Goal: Information Seeking & Learning: Learn about a topic

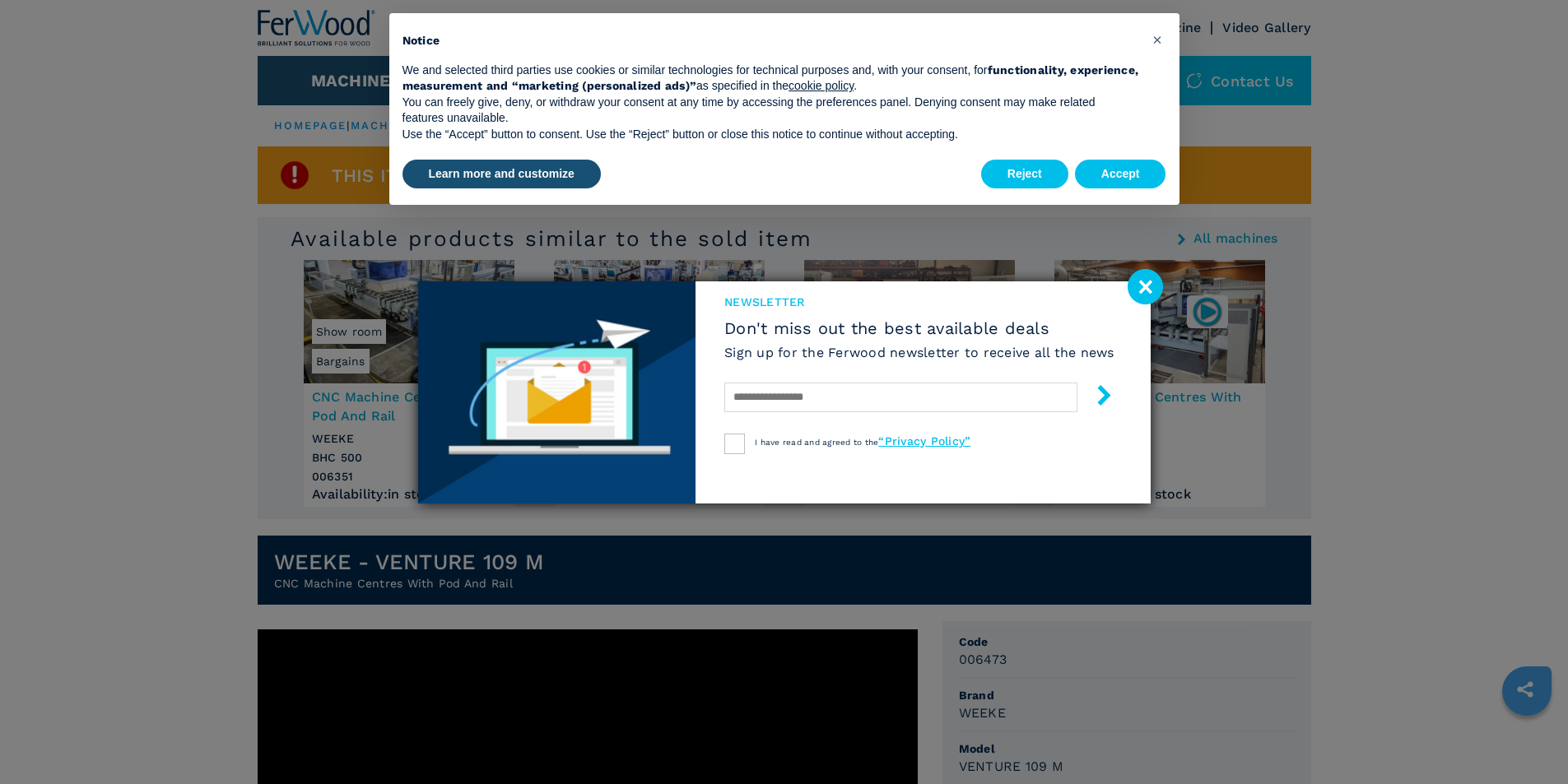
click at [1132, 286] on image at bounding box center [1146, 286] width 35 height 35
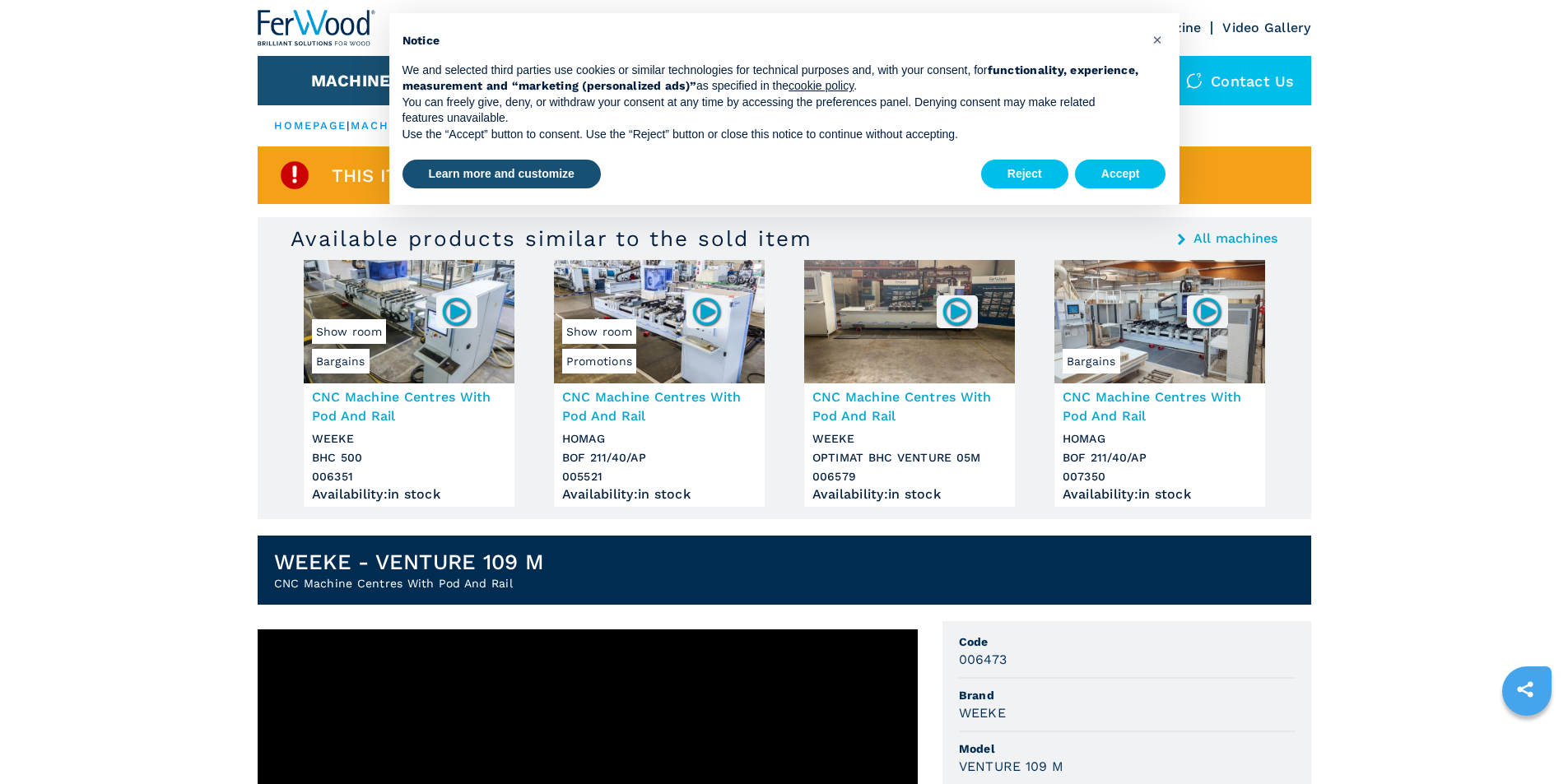
drag, startPoint x: 1130, startPoint y: 158, endPoint x: 1120, endPoint y: 164, distance: 11.7
click at [1129, 158] on div "Reject Accept" at bounding box center [1074, 174] width 185 height 36
click at [1118, 168] on button "Accept" at bounding box center [1120, 174] width 91 height 29
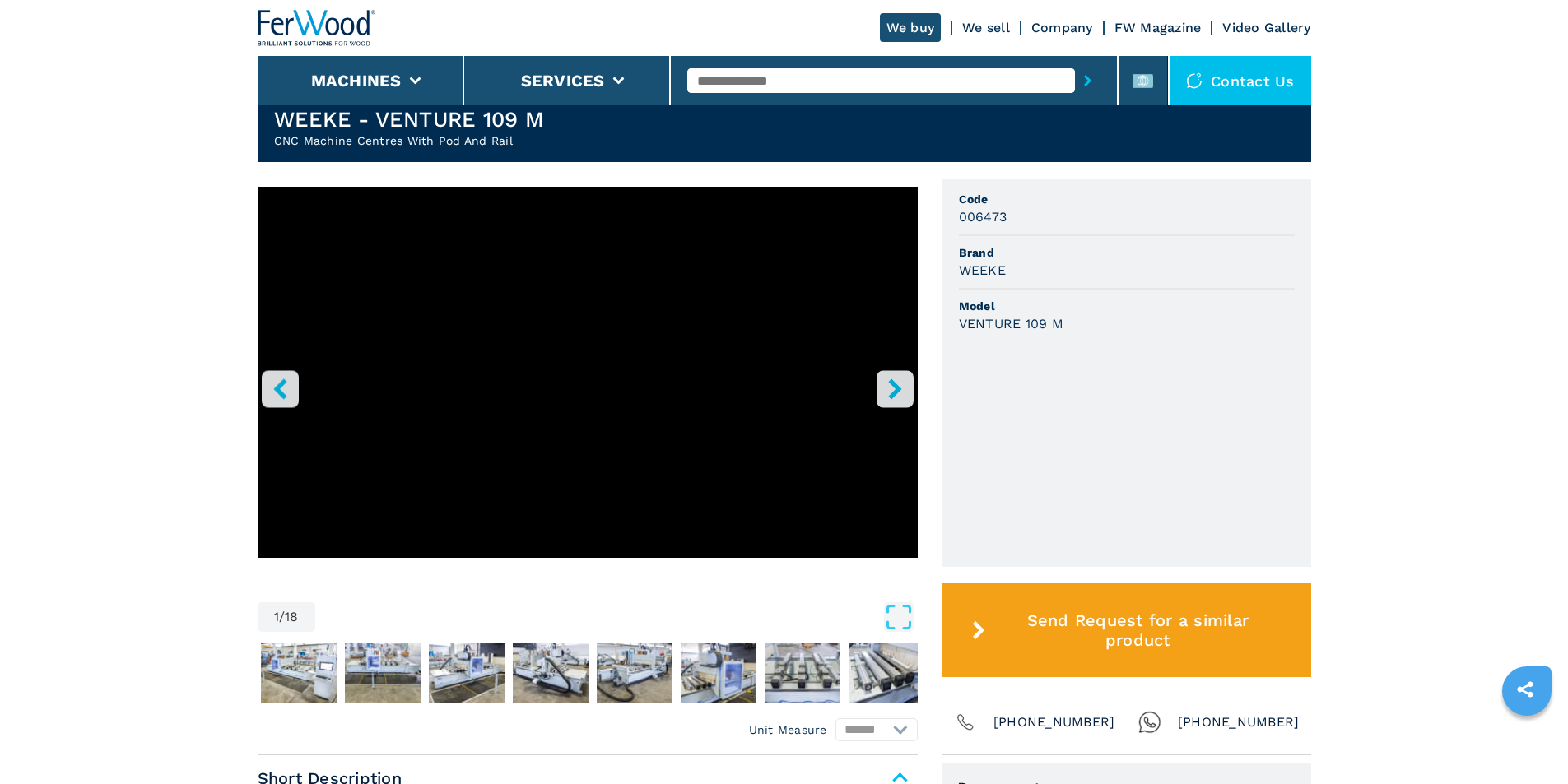
scroll to position [412, 0]
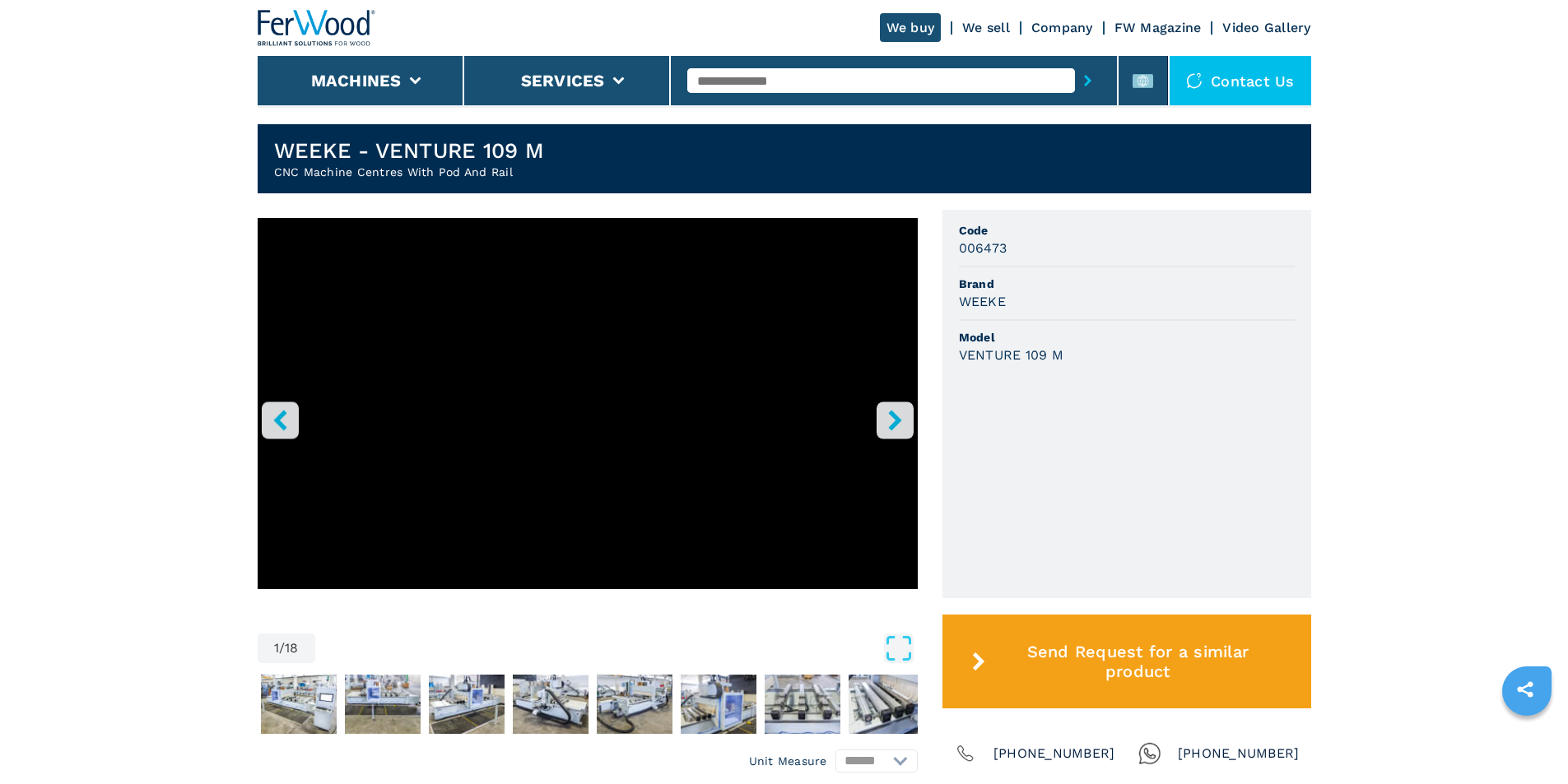
click at [754, 78] on input "text" at bounding box center [881, 81] width 387 height 25
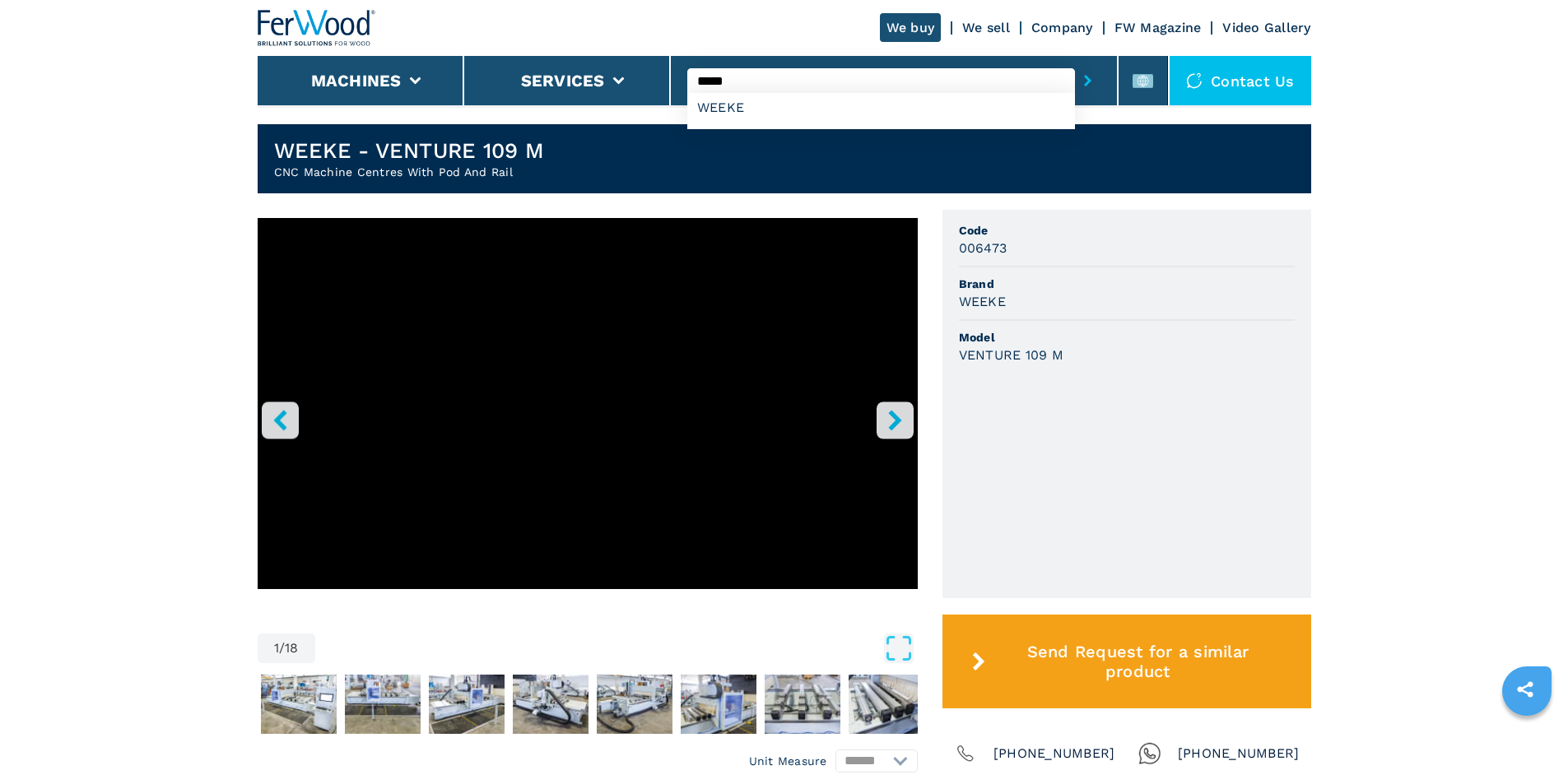
type input "*****"
click at [1075, 62] on button "submit-button" at bounding box center [1087, 80] width 26 height 38
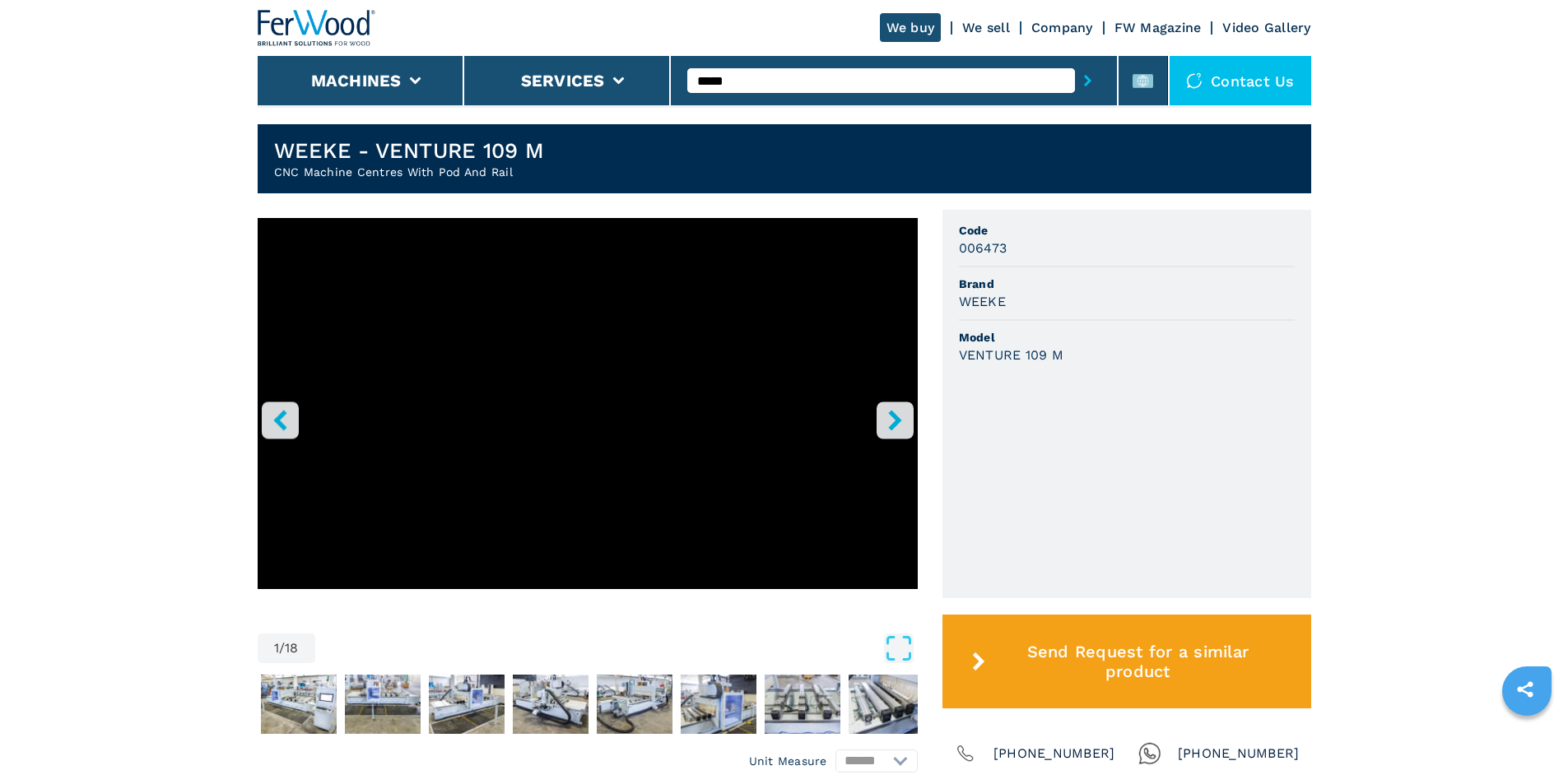
scroll to position [0, 0]
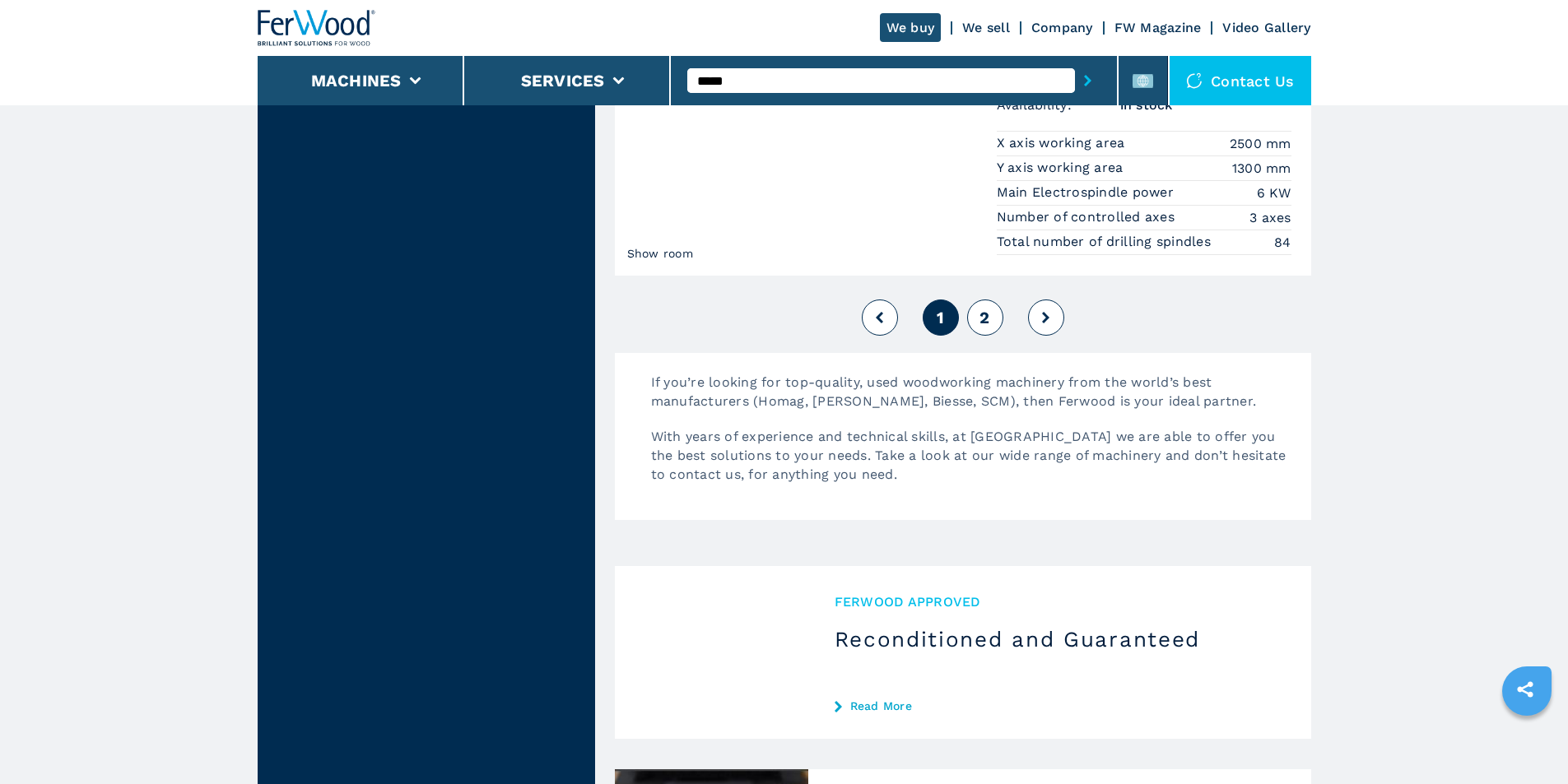
scroll to position [3868, 0]
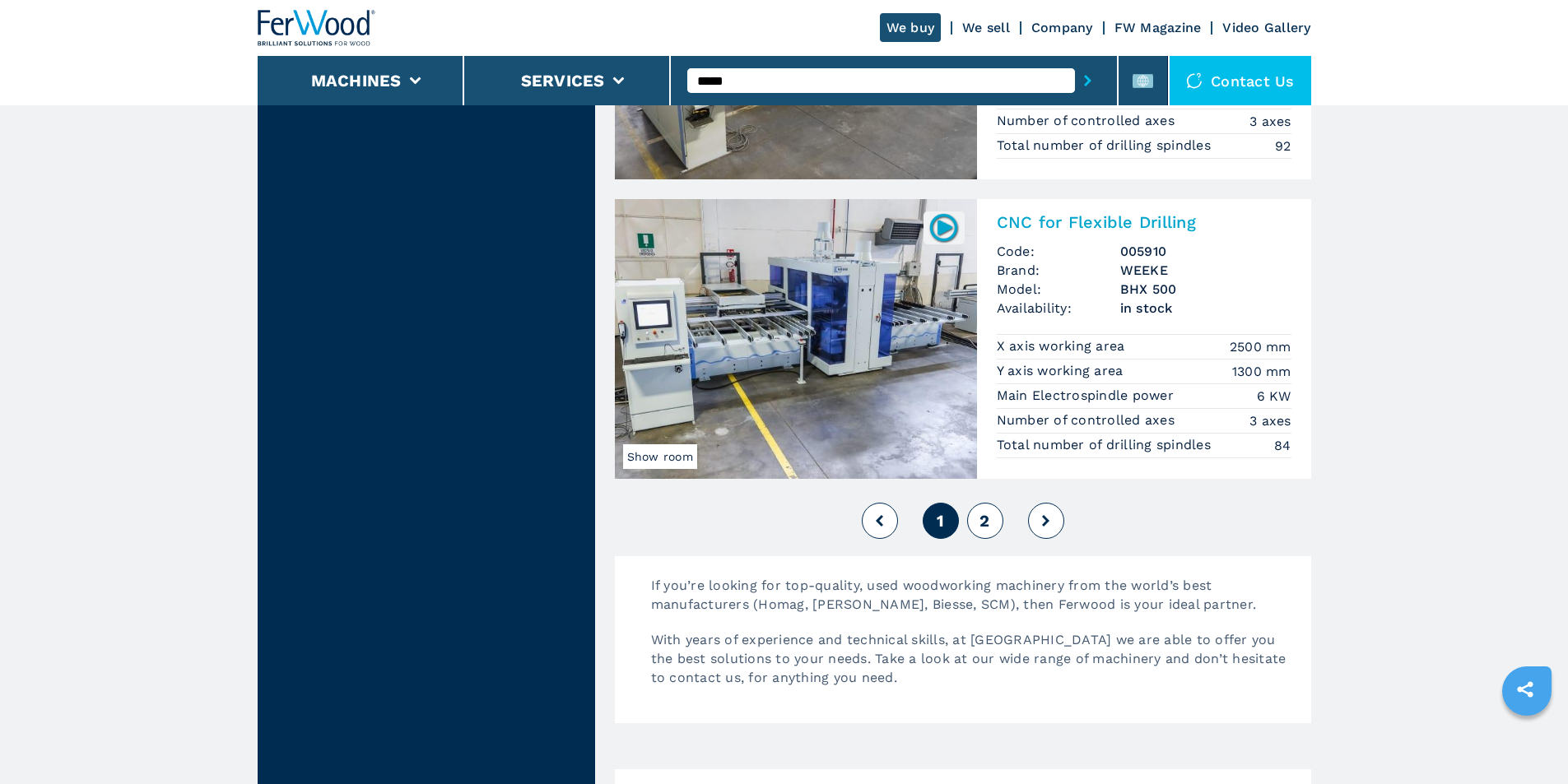
click at [984, 517] on span "2" at bounding box center [984, 521] width 10 height 20
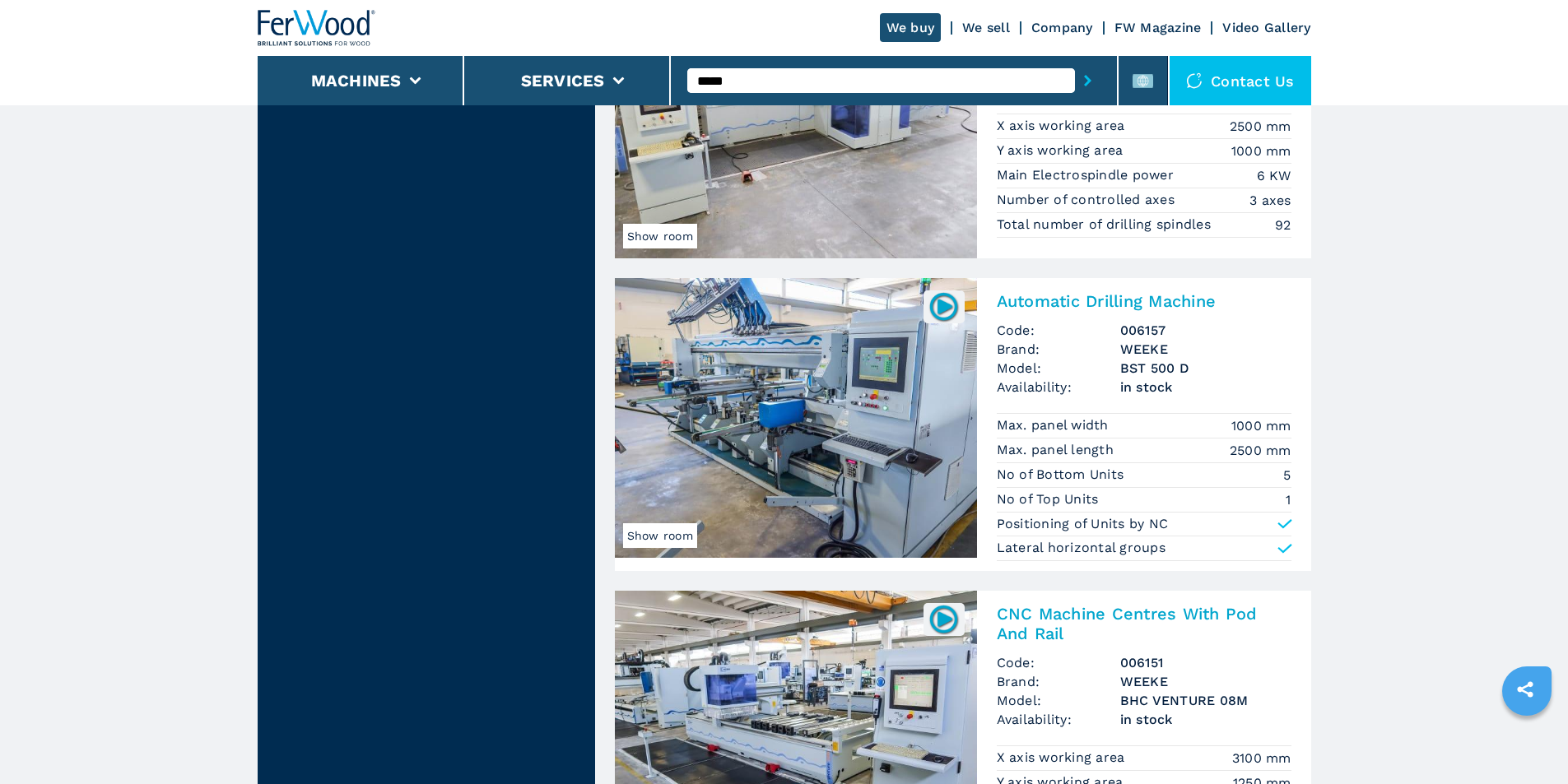
scroll to position [2140, 0]
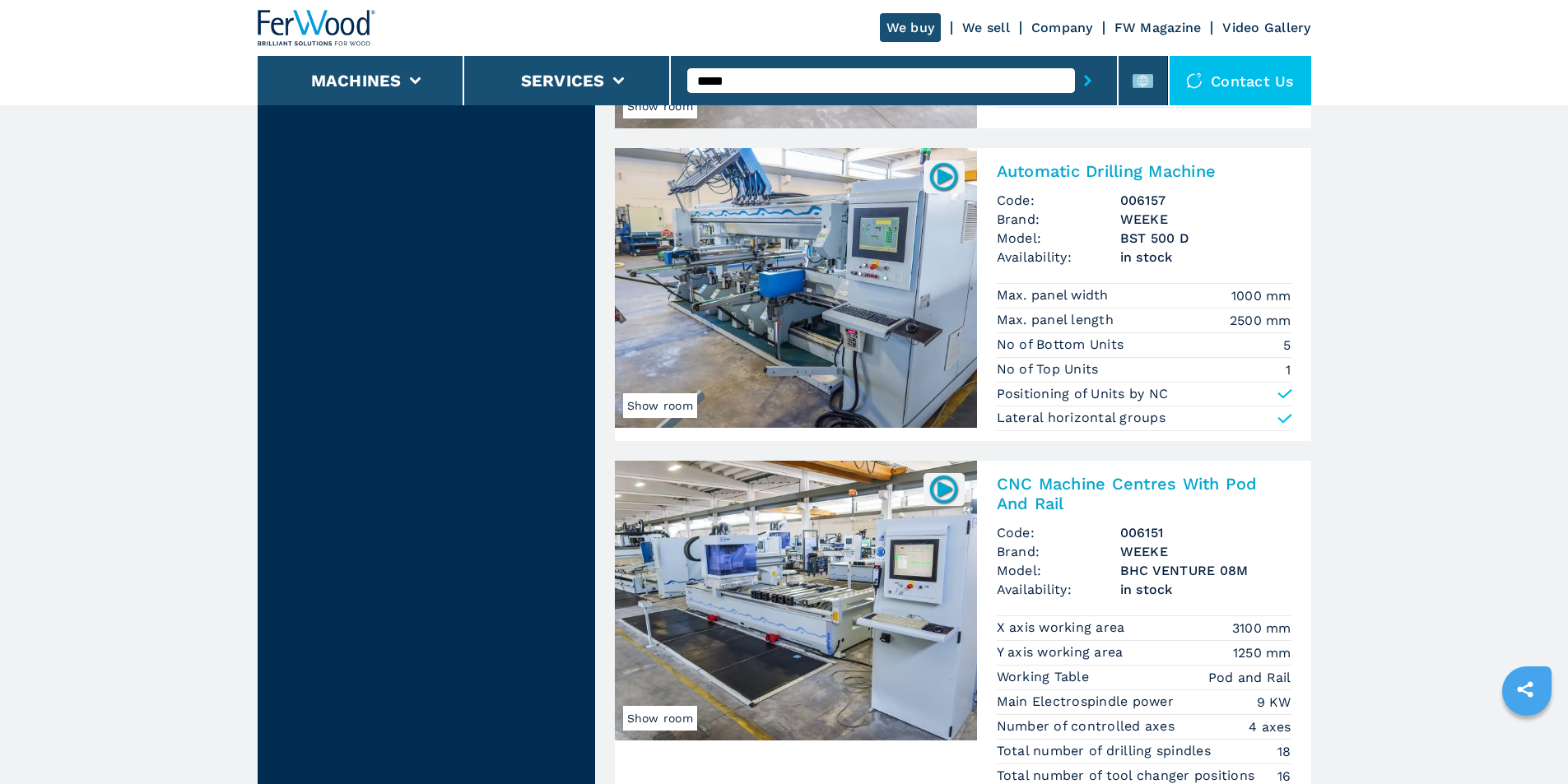
click at [756, 562] on img at bounding box center [796, 600] width 362 height 280
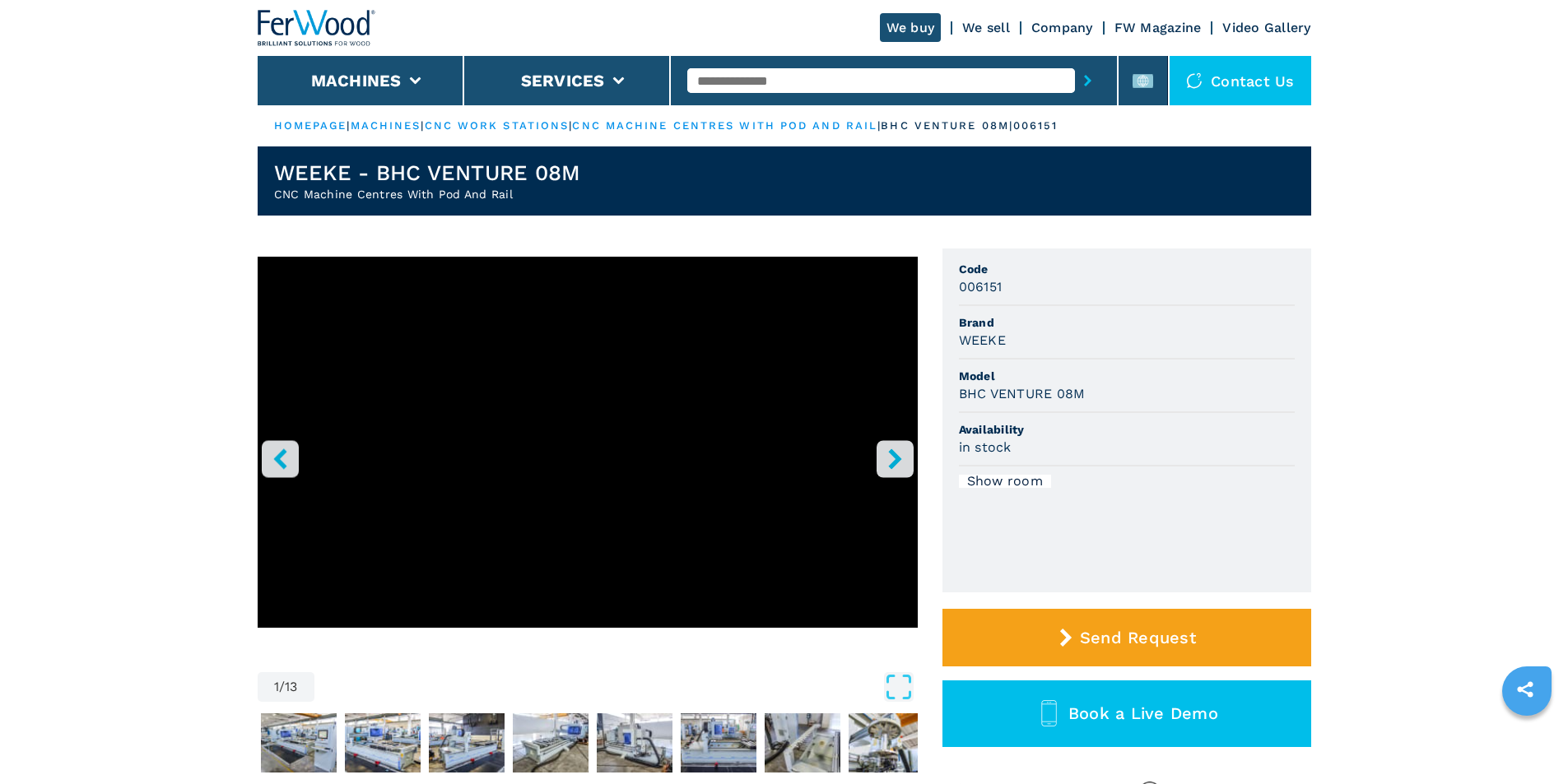
click at [892, 458] on icon "right-button" at bounding box center [895, 458] width 21 height 21
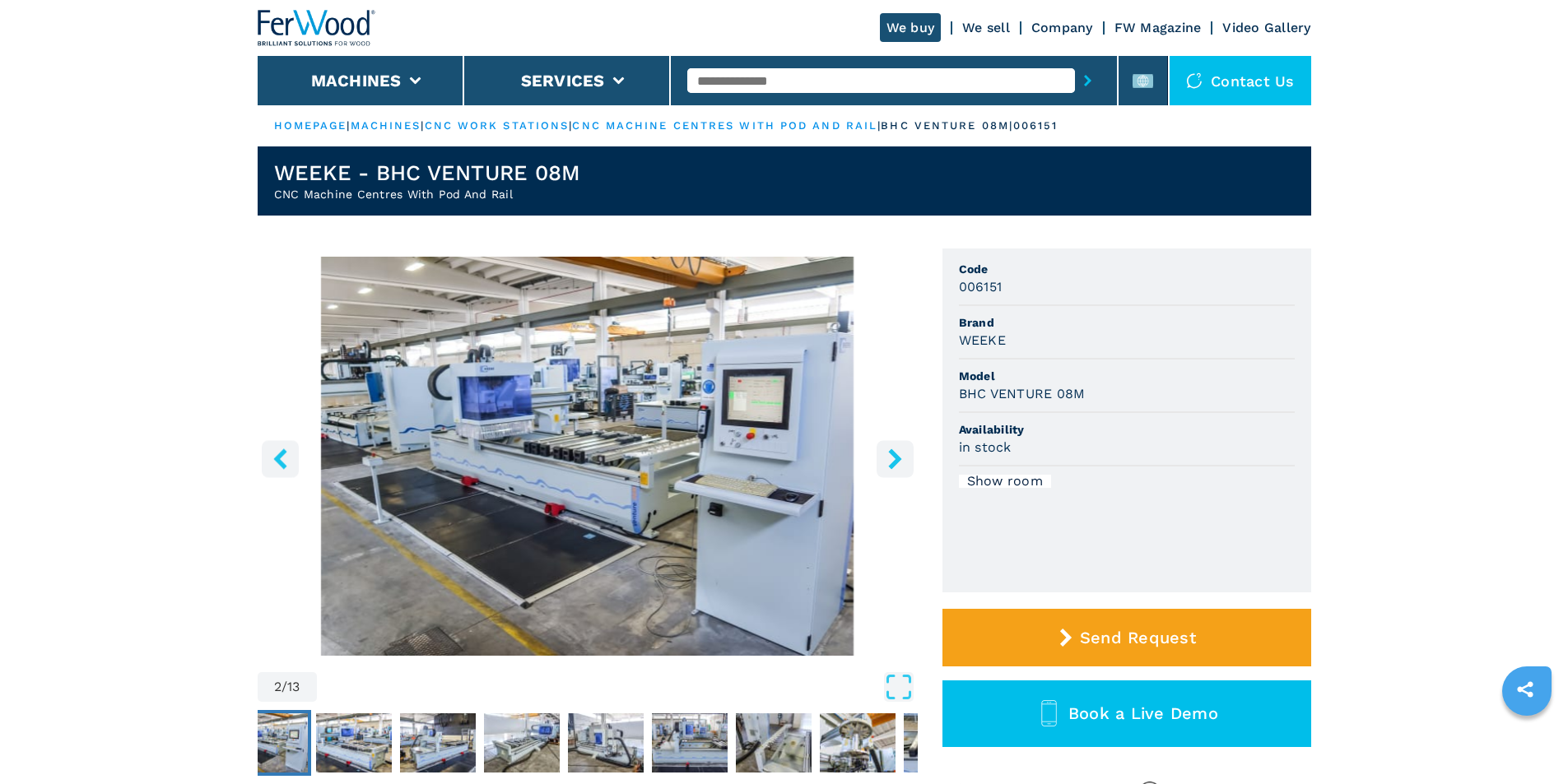
click at [898, 454] on icon "right-button" at bounding box center [895, 458] width 21 height 21
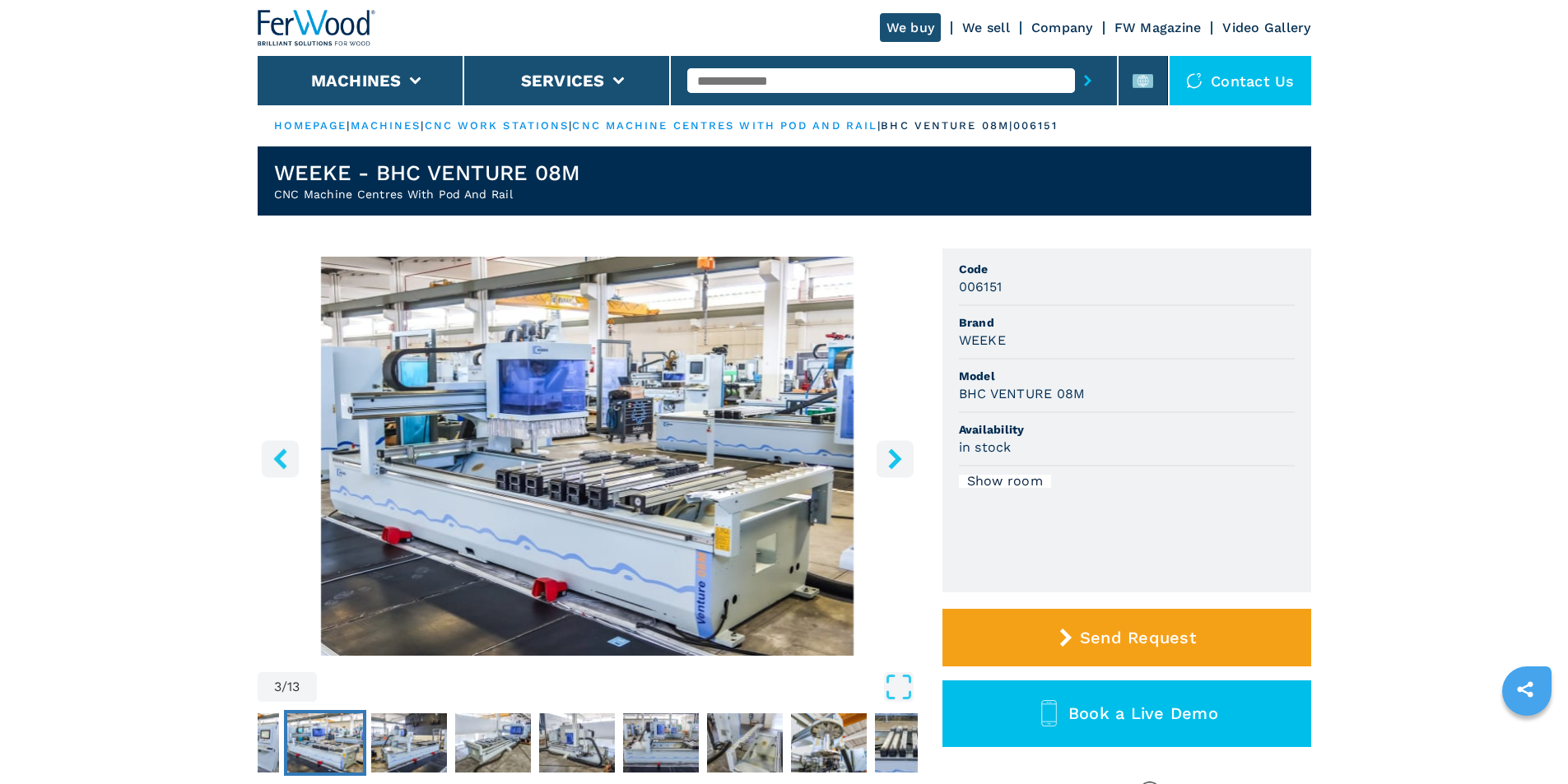
click at [898, 454] on icon "right-button" at bounding box center [895, 458] width 21 height 21
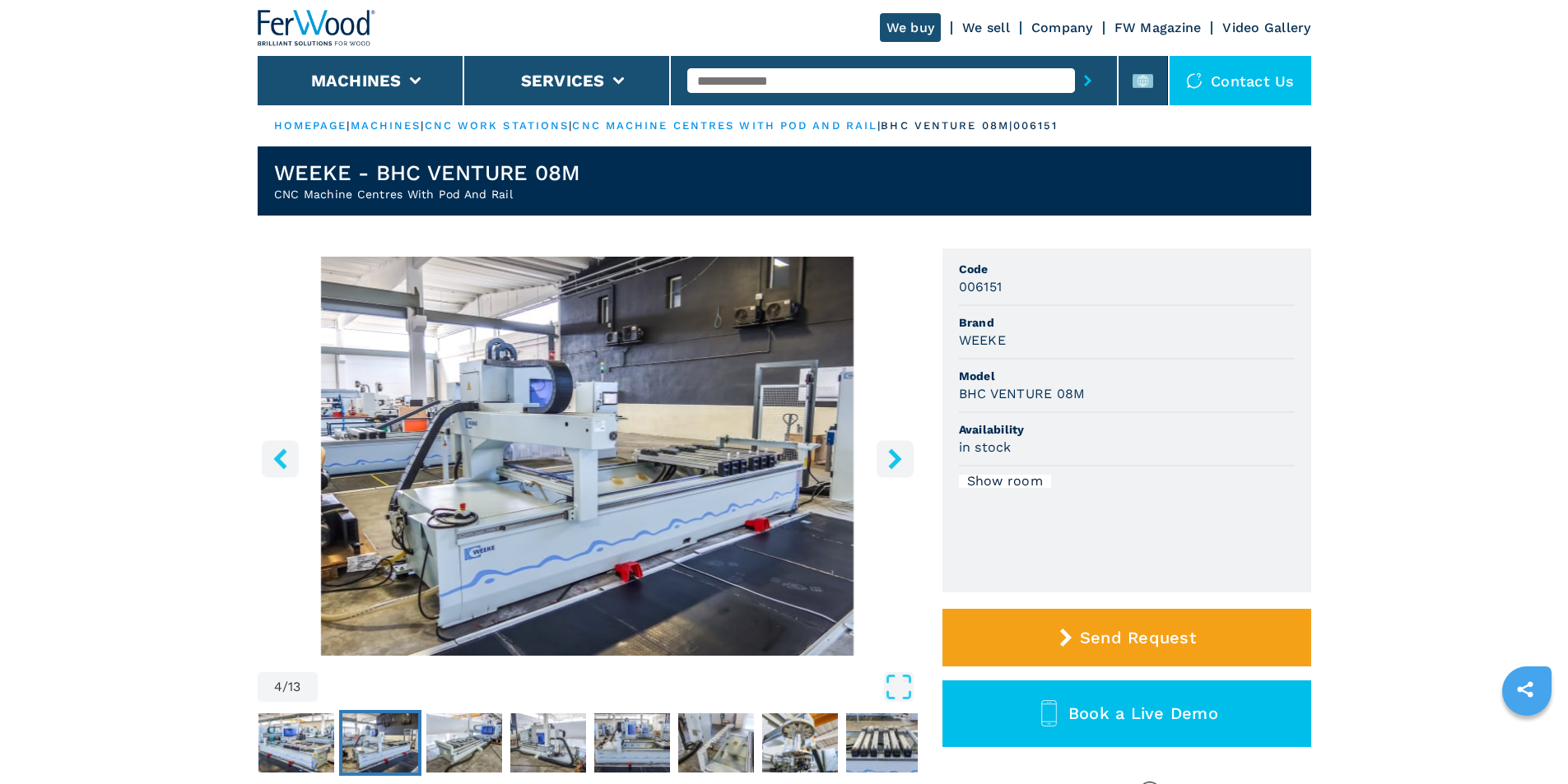
click at [898, 453] on icon "right-button" at bounding box center [895, 458] width 21 height 21
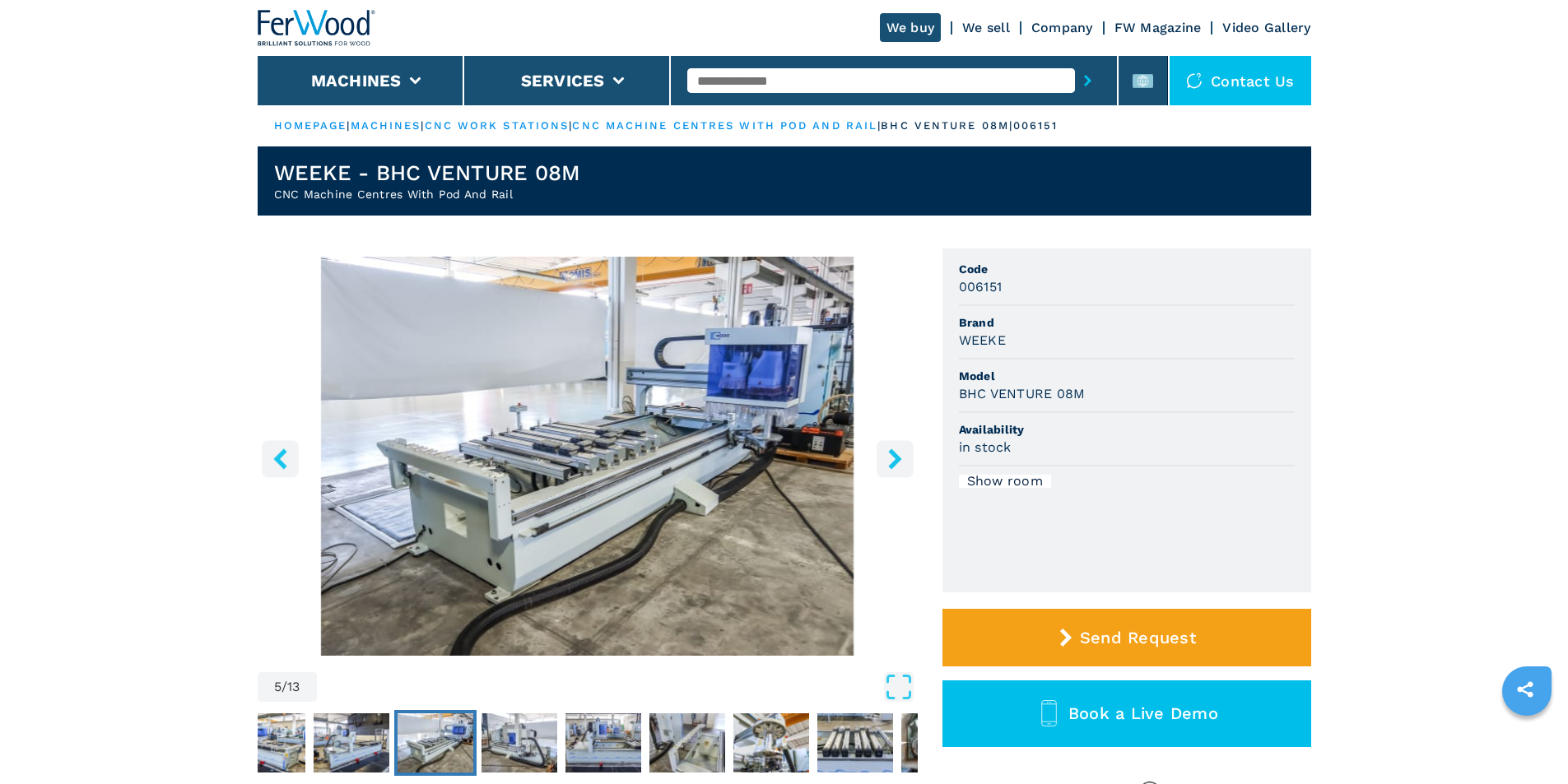
click at [893, 453] on icon "right-button" at bounding box center [895, 458] width 13 height 21
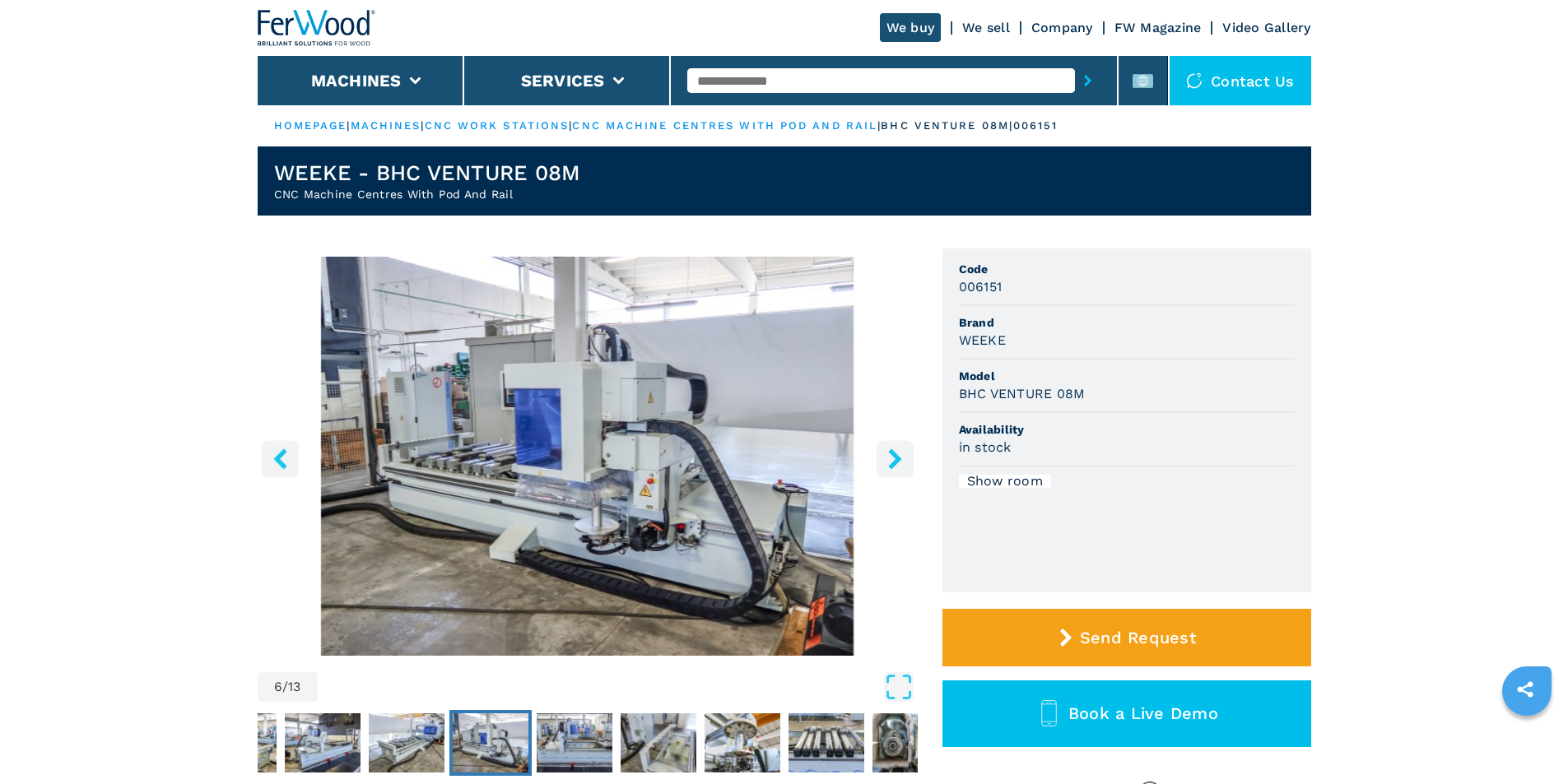
click at [893, 453] on icon "right-button" at bounding box center [895, 458] width 13 height 21
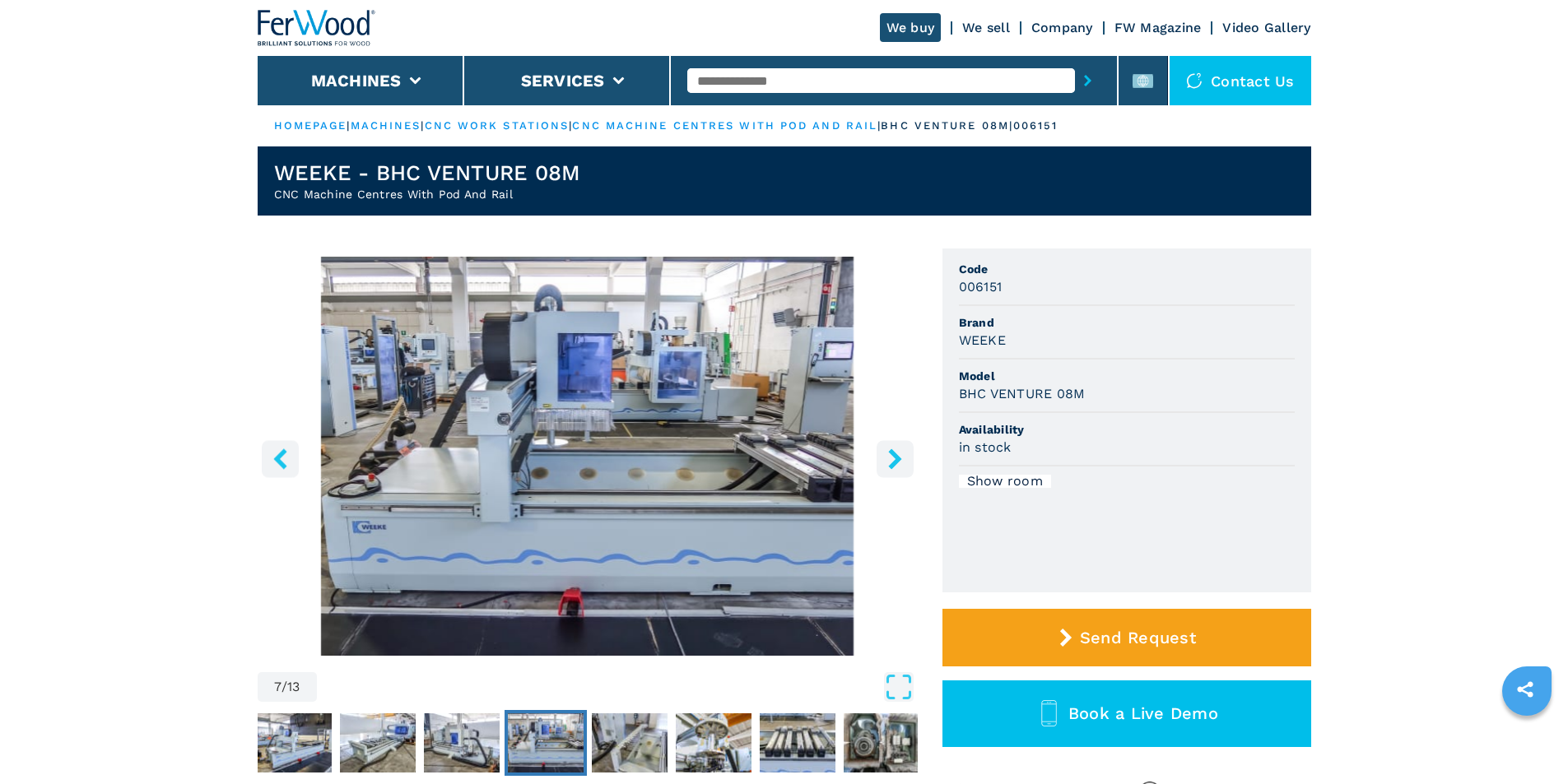
click at [893, 453] on icon "right-button" at bounding box center [895, 458] width 13 height 21
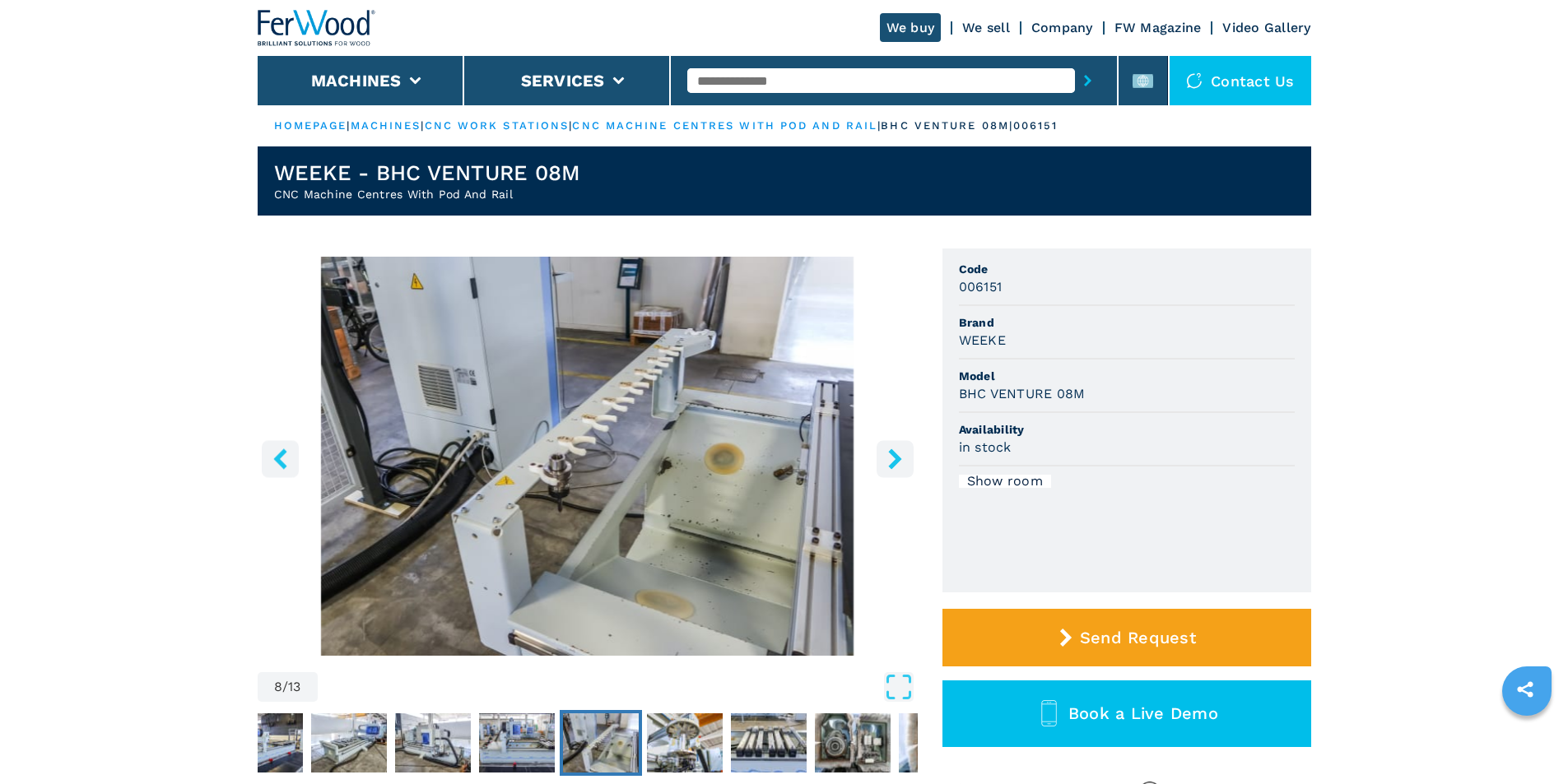
click at [893, 453] on icon "right-button" at bounding box center [895, 458] width 13 height 21
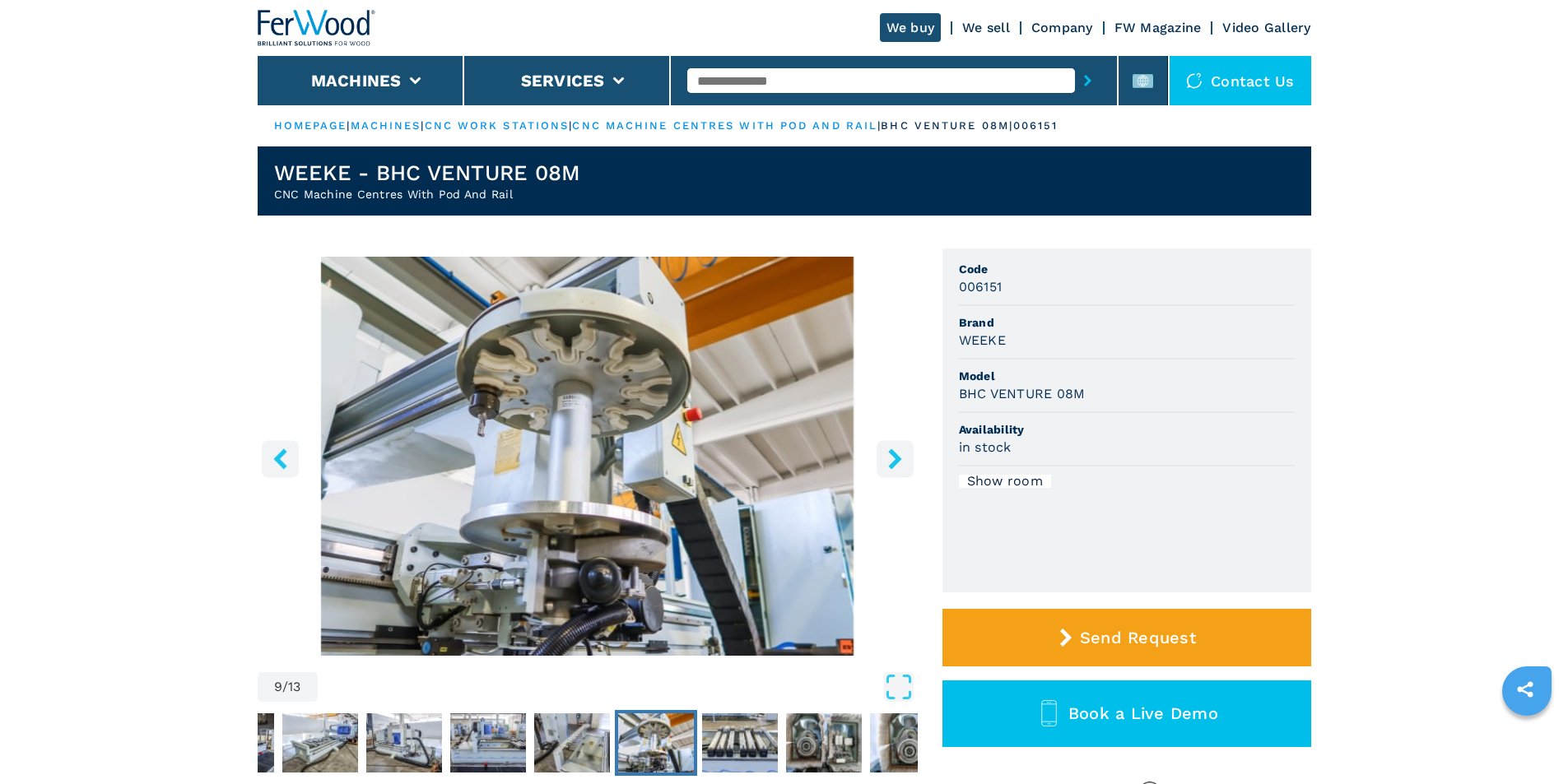
click at [893, 453] on icon "right-button" at bounding box center [895, 458] width 13 height 21
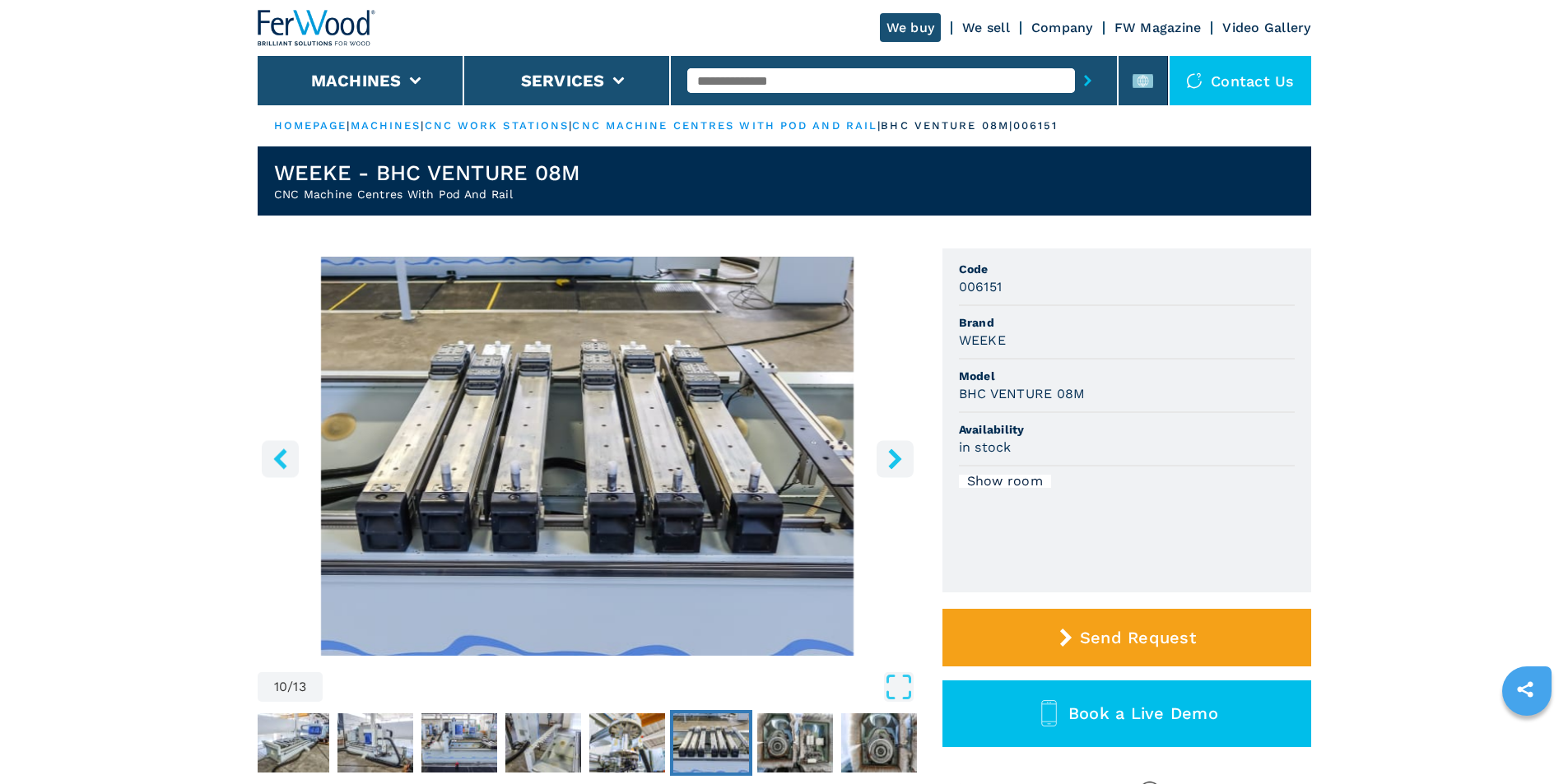
click at [894, 453] on icon "right-button" at bounding box center [895, 458] width 13 height 21
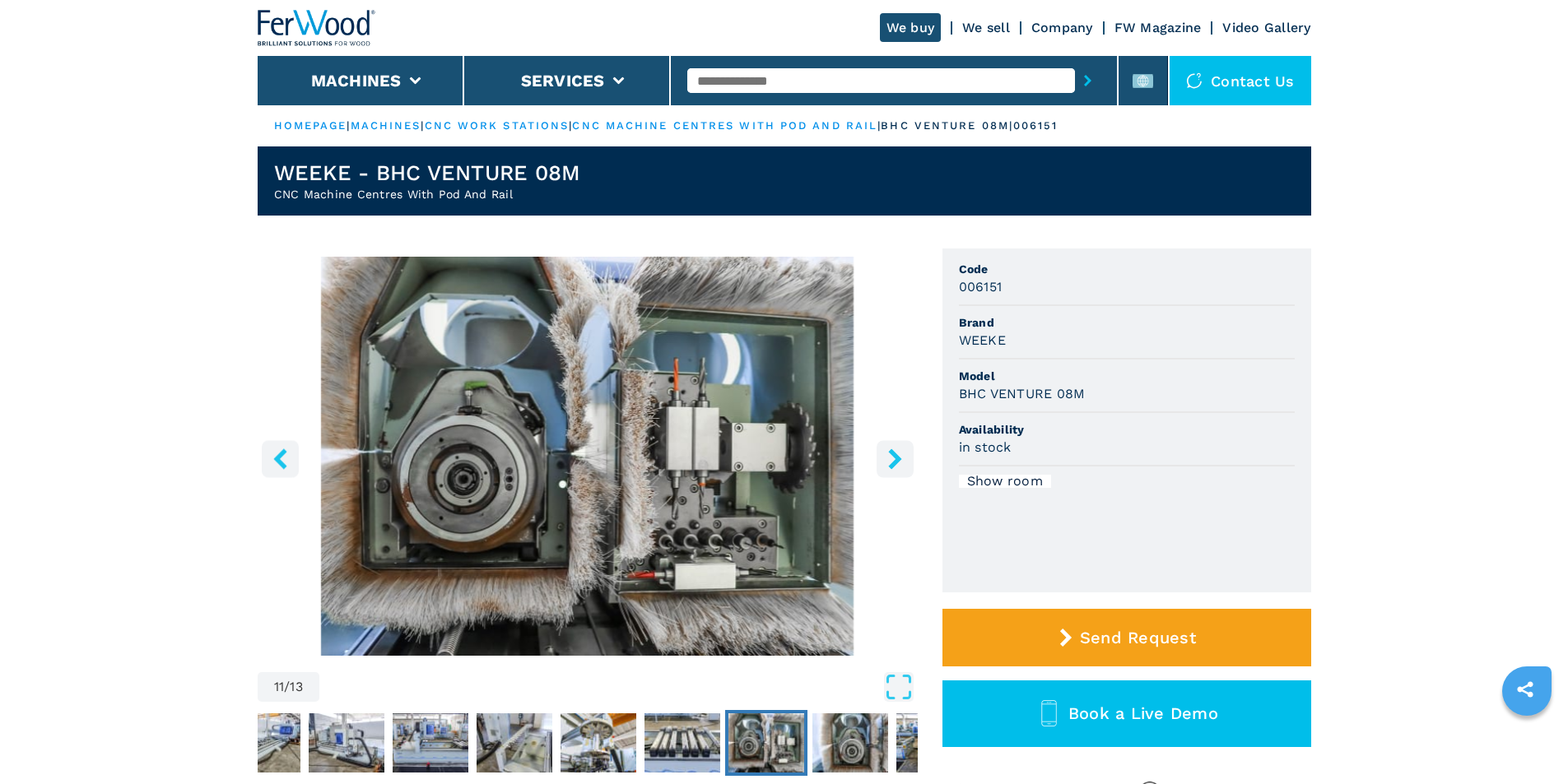
click at [279, 460] on icon "left-button" at bounding box center [280, 458] width 13 height 21
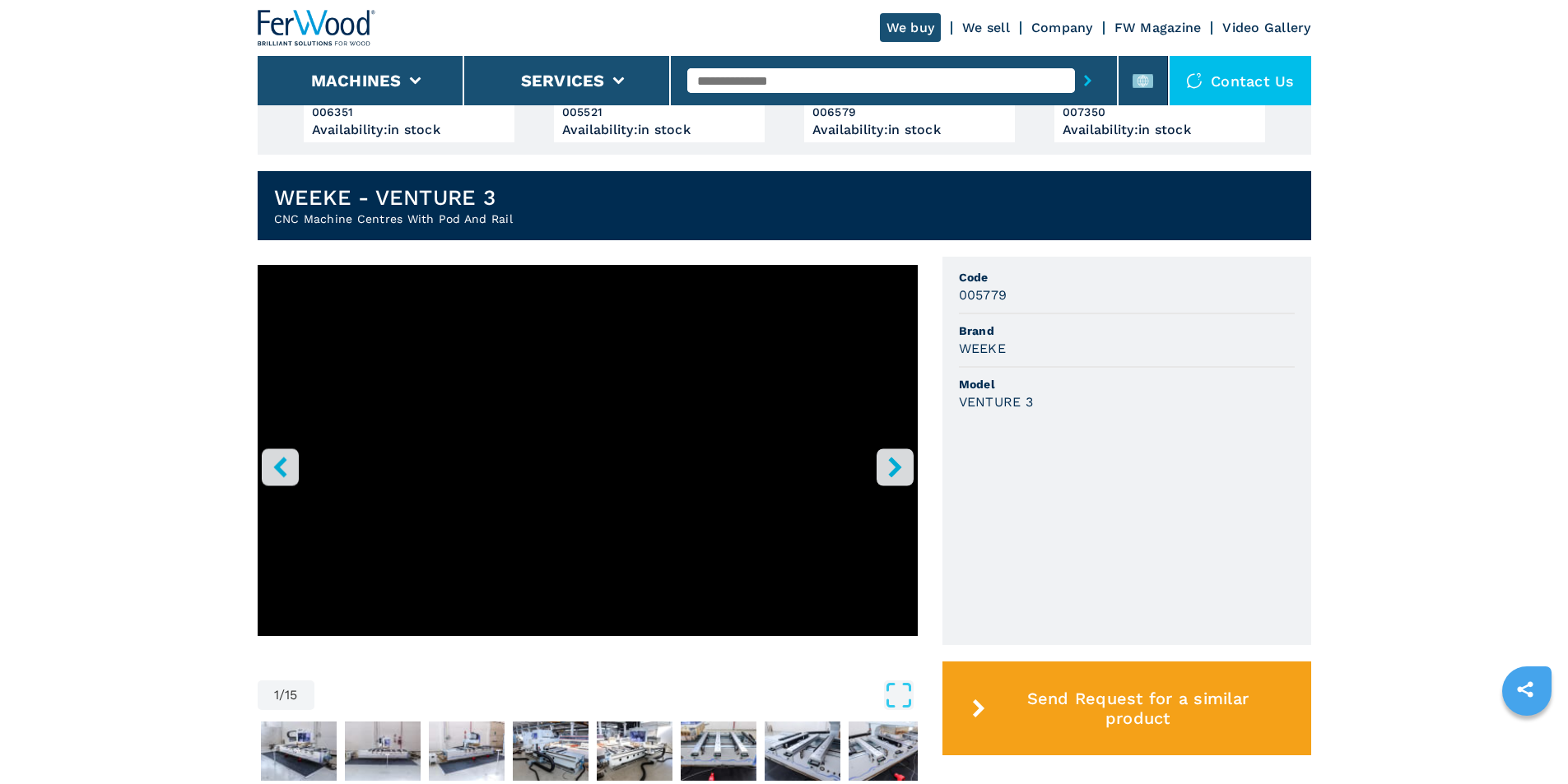
scroll to position [329, 0]
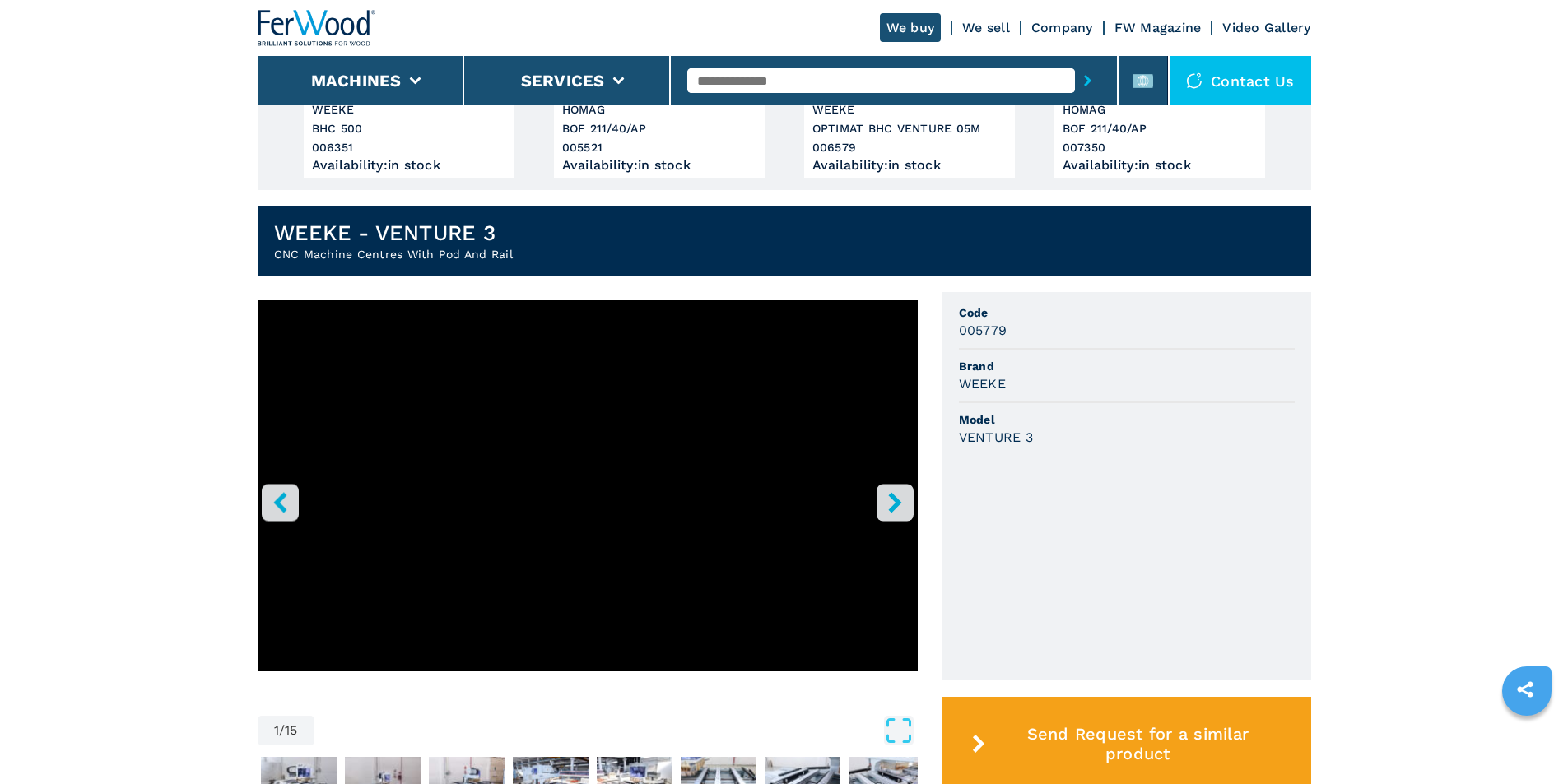
click at [893, 493] on icon "right-button" at bounding box center [895, 503] width 21 height 21
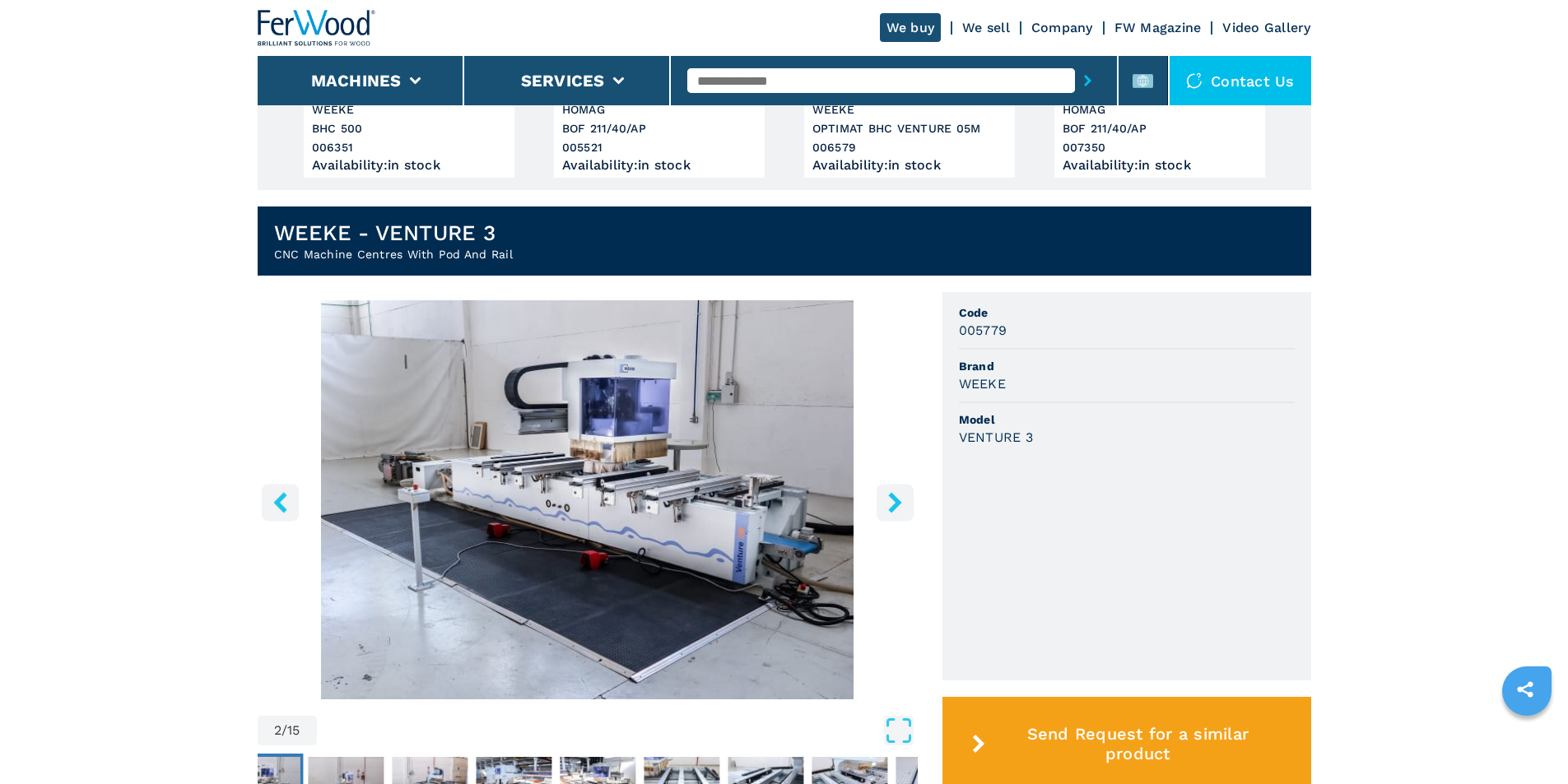
click at [893, 493] on icon "right-button" at bounding box center [895, 503] width 21 height 21
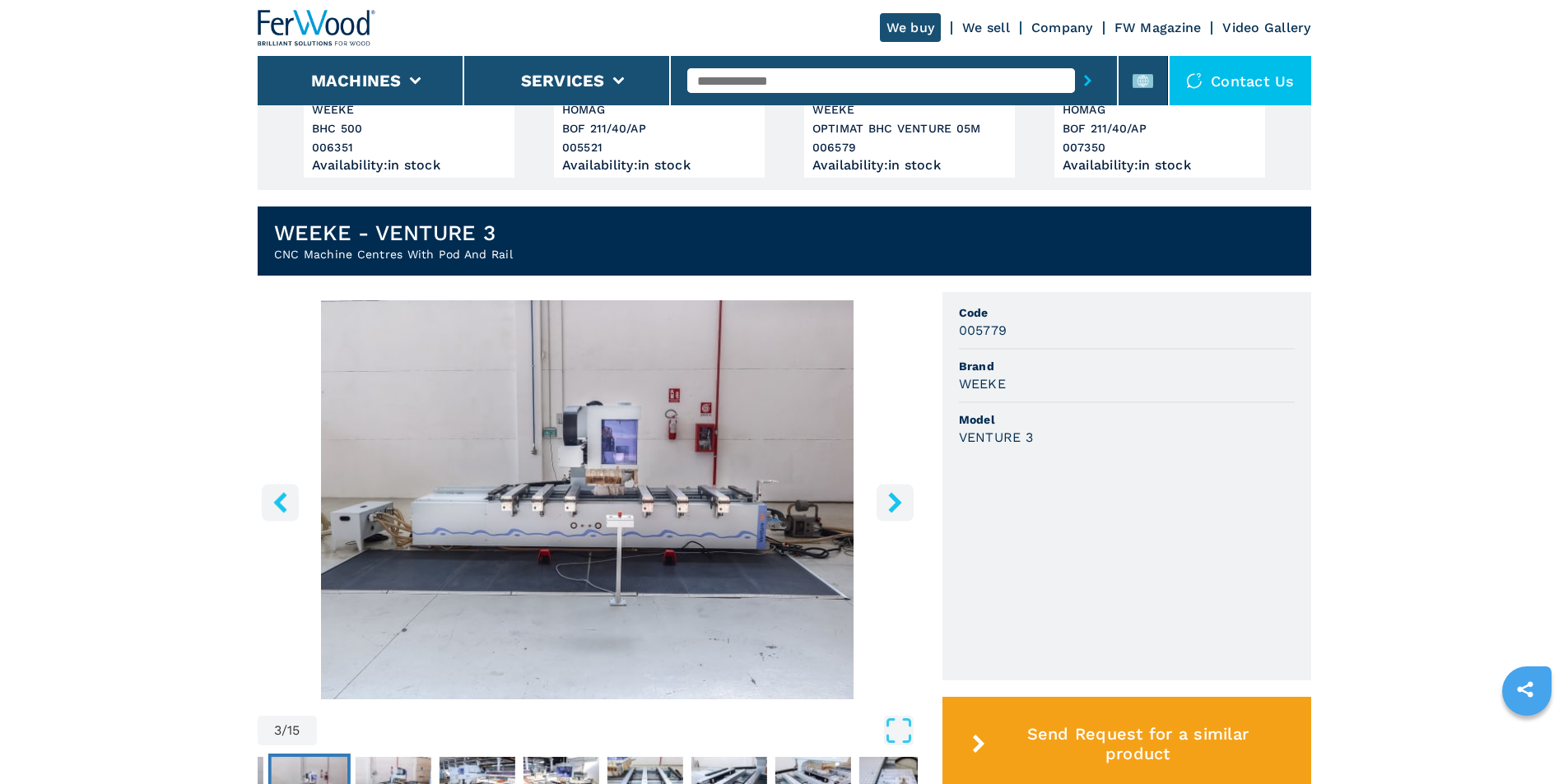
click at [893, 493] on icon "right-button" at bounding box center [895, 503] width 21 height 21
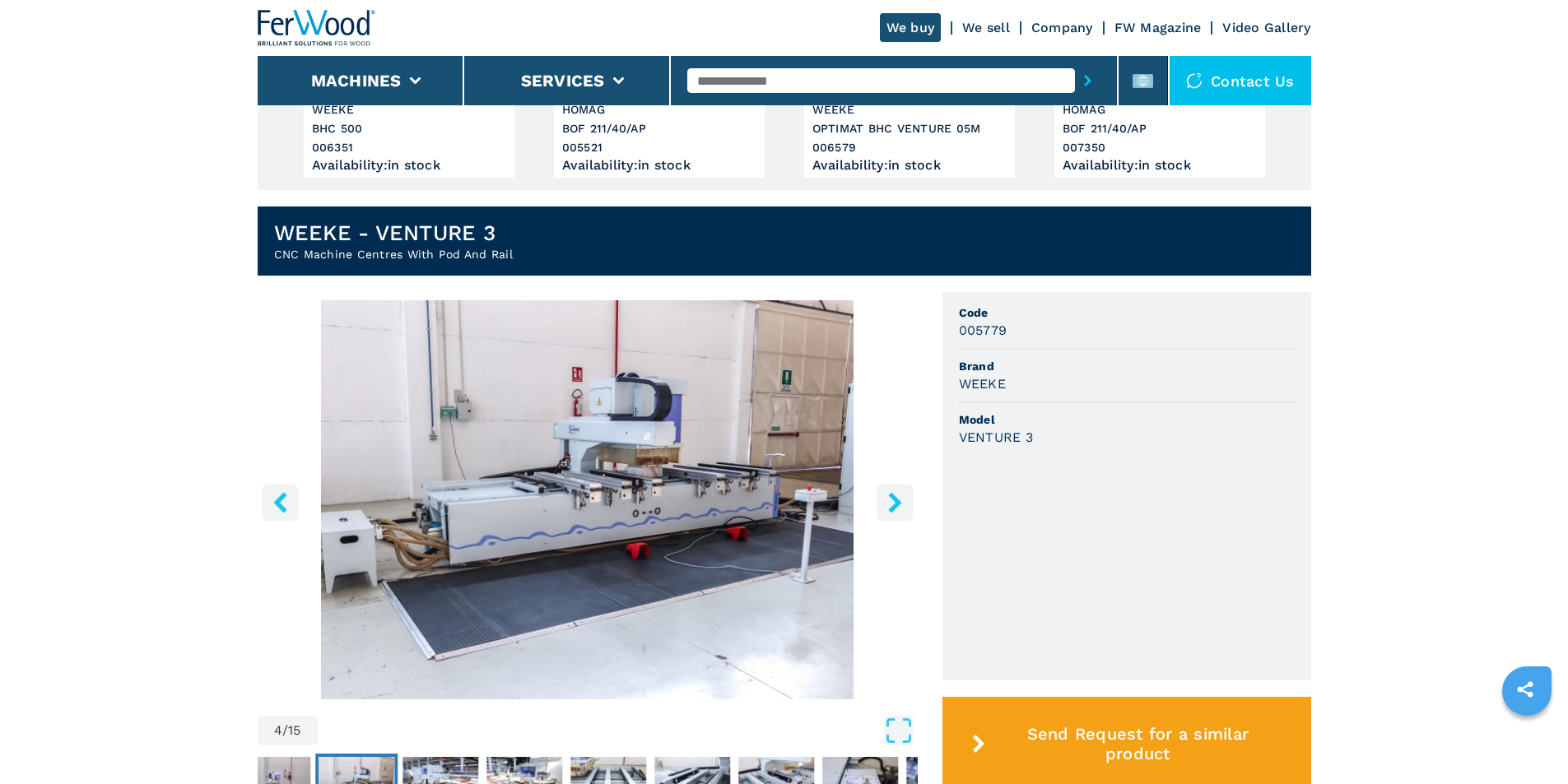
click at [893, 493] on icon "right-button" at bounding box center [895, 503] width 21 height 21
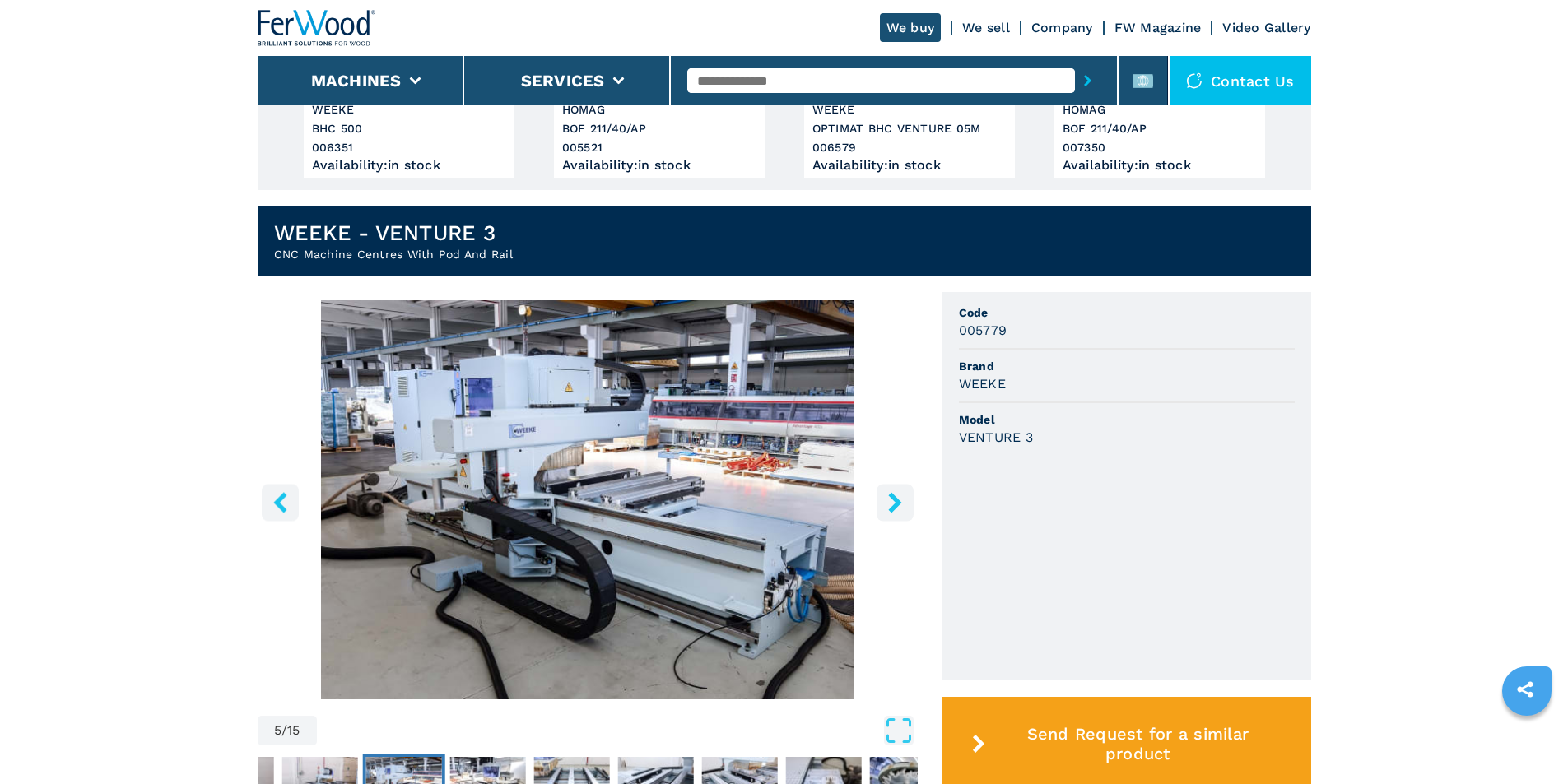
click at [893, 493] on icon "right-button" at bounding box center [895, 503] width 21 height 21
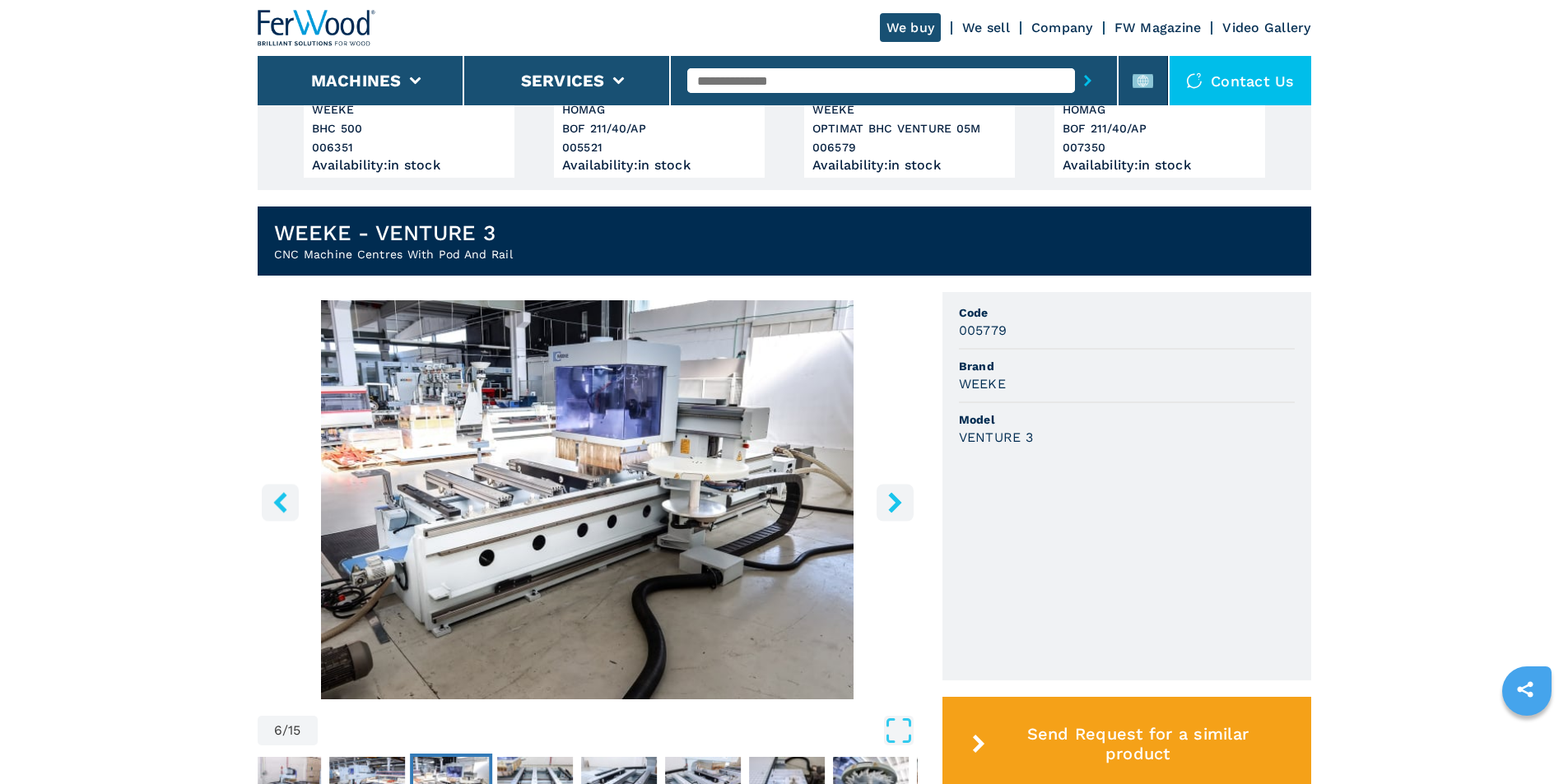
click at [893, 493] on icon "right-button" at bounding box center [895, 503] width 21 height 21
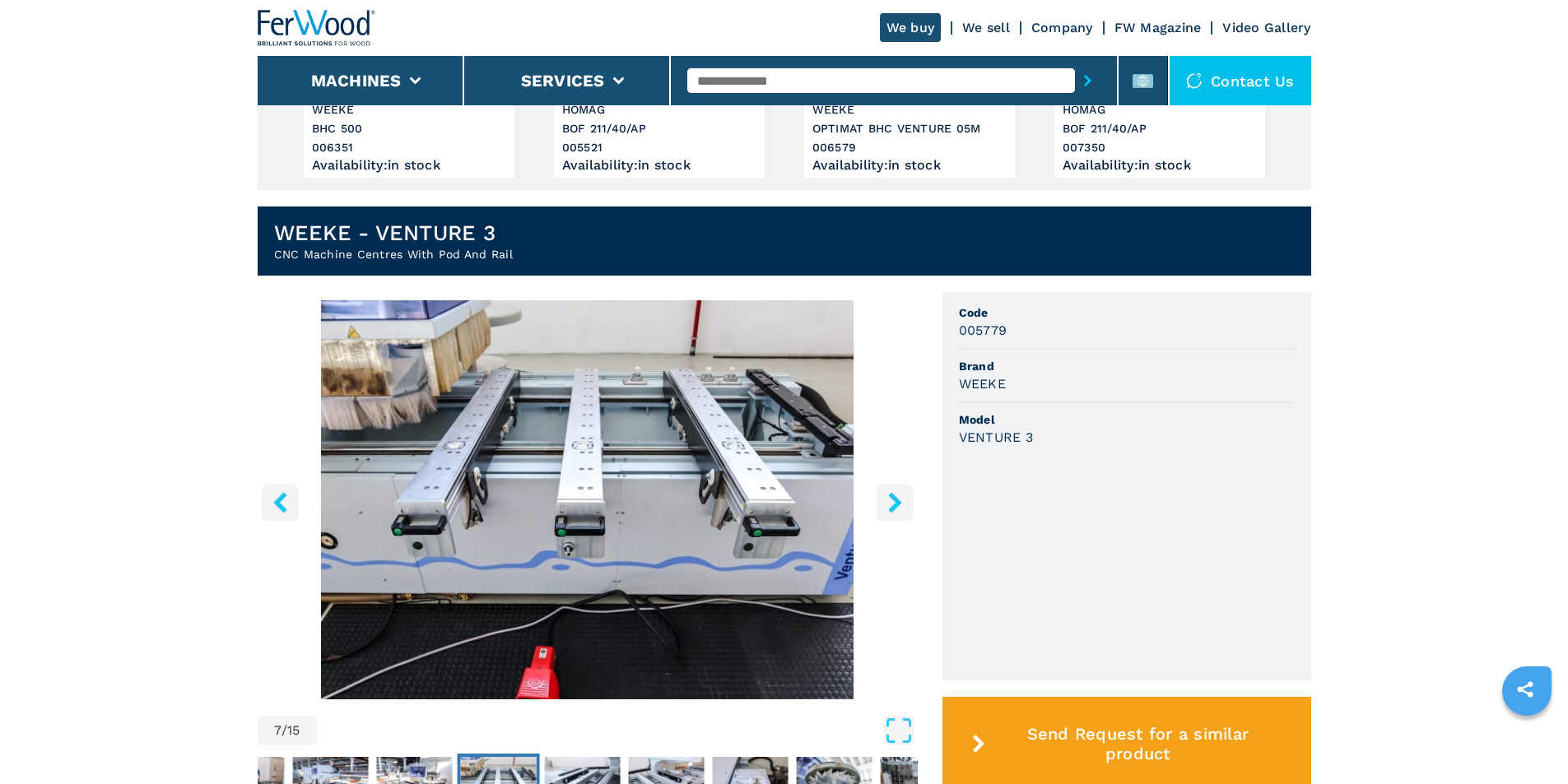
click at [893, 493] on icon "right-button" at bounding box center [895, 503] width 21 height 21
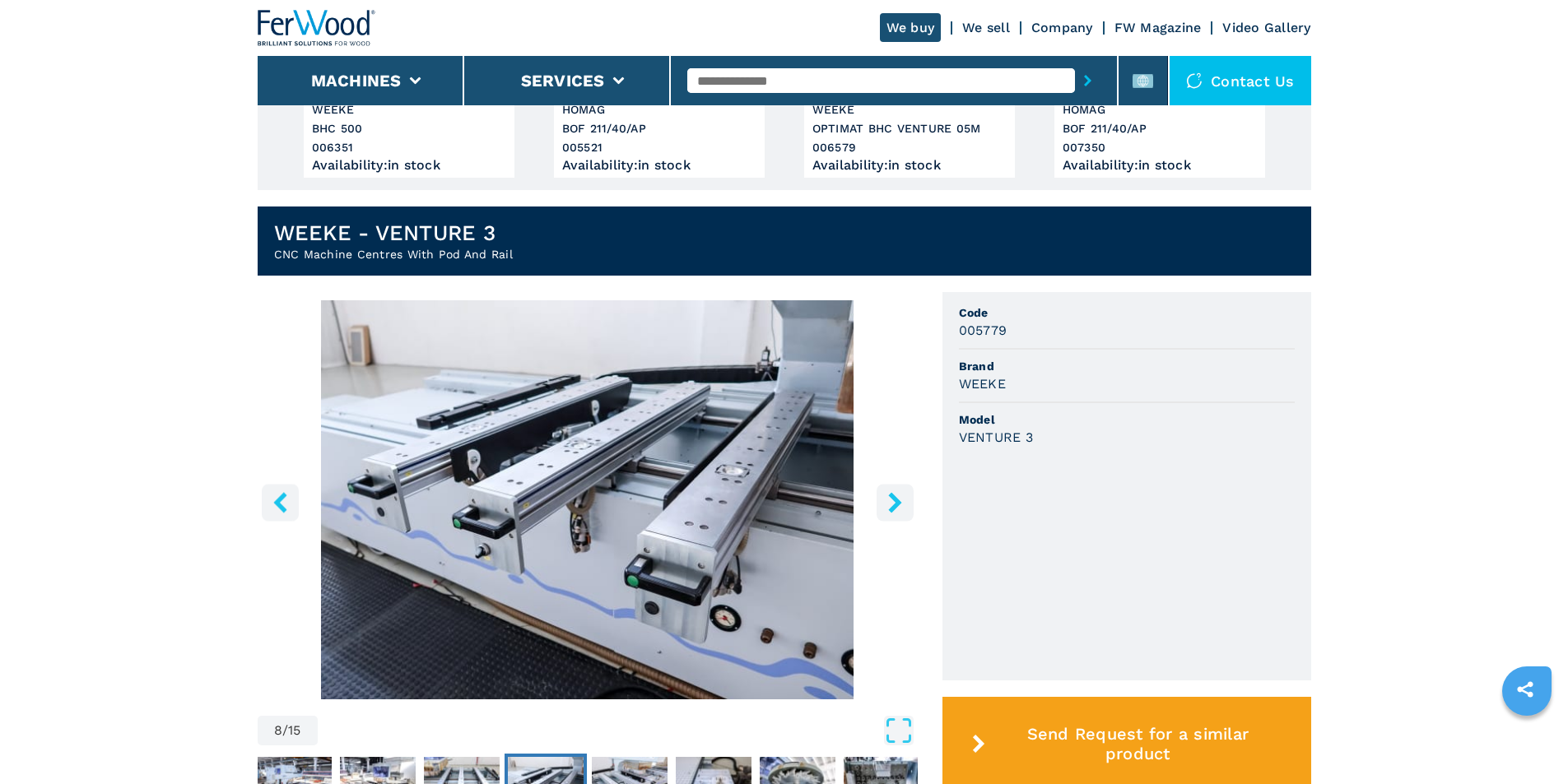
click at [893, 493] on icon "right-button" at bounding box center [895, 503] width 21 height 21
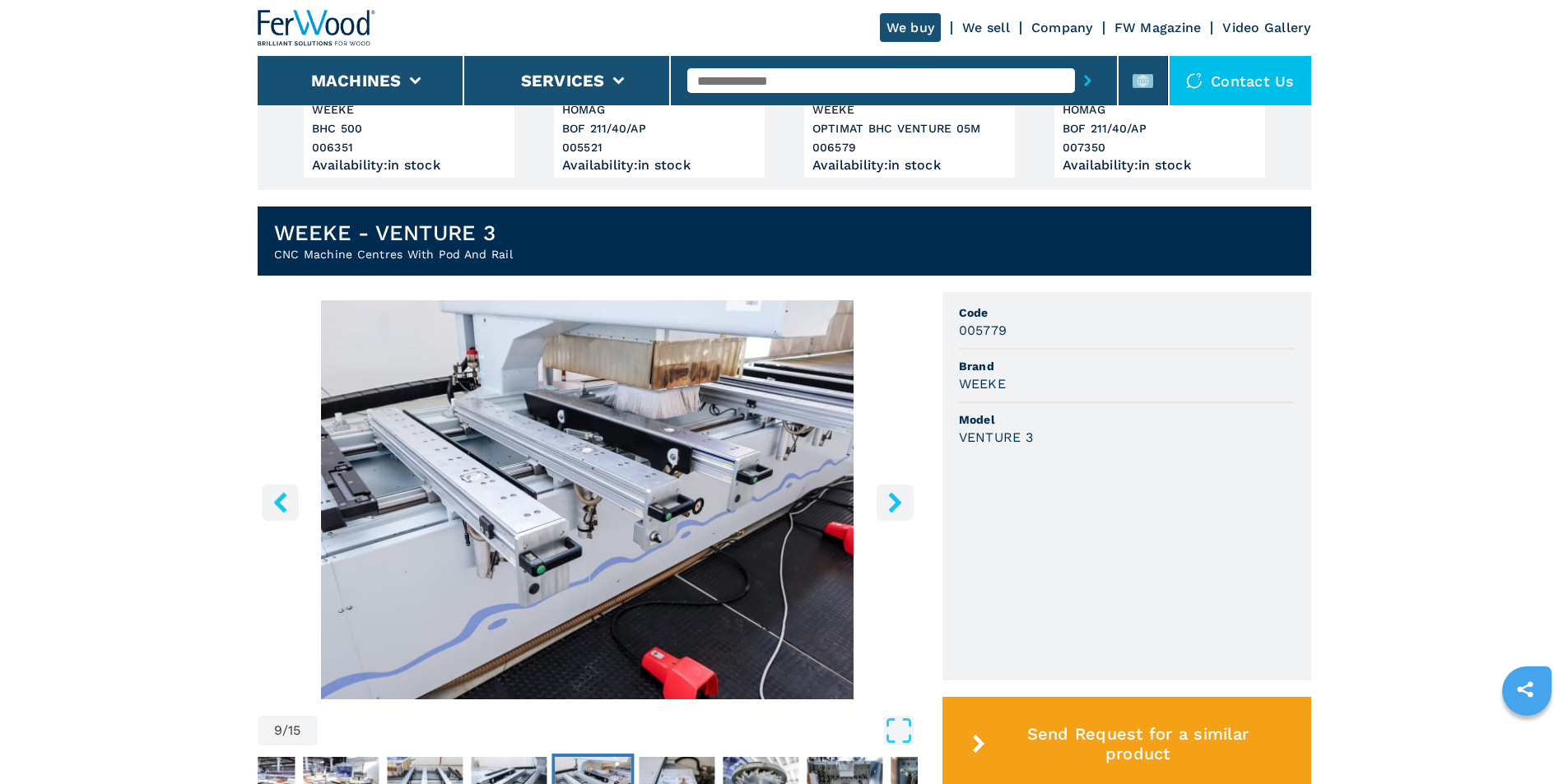
click at [893, 493] on icon "right-button" at bounding box center [895, 503] width 21 height 21
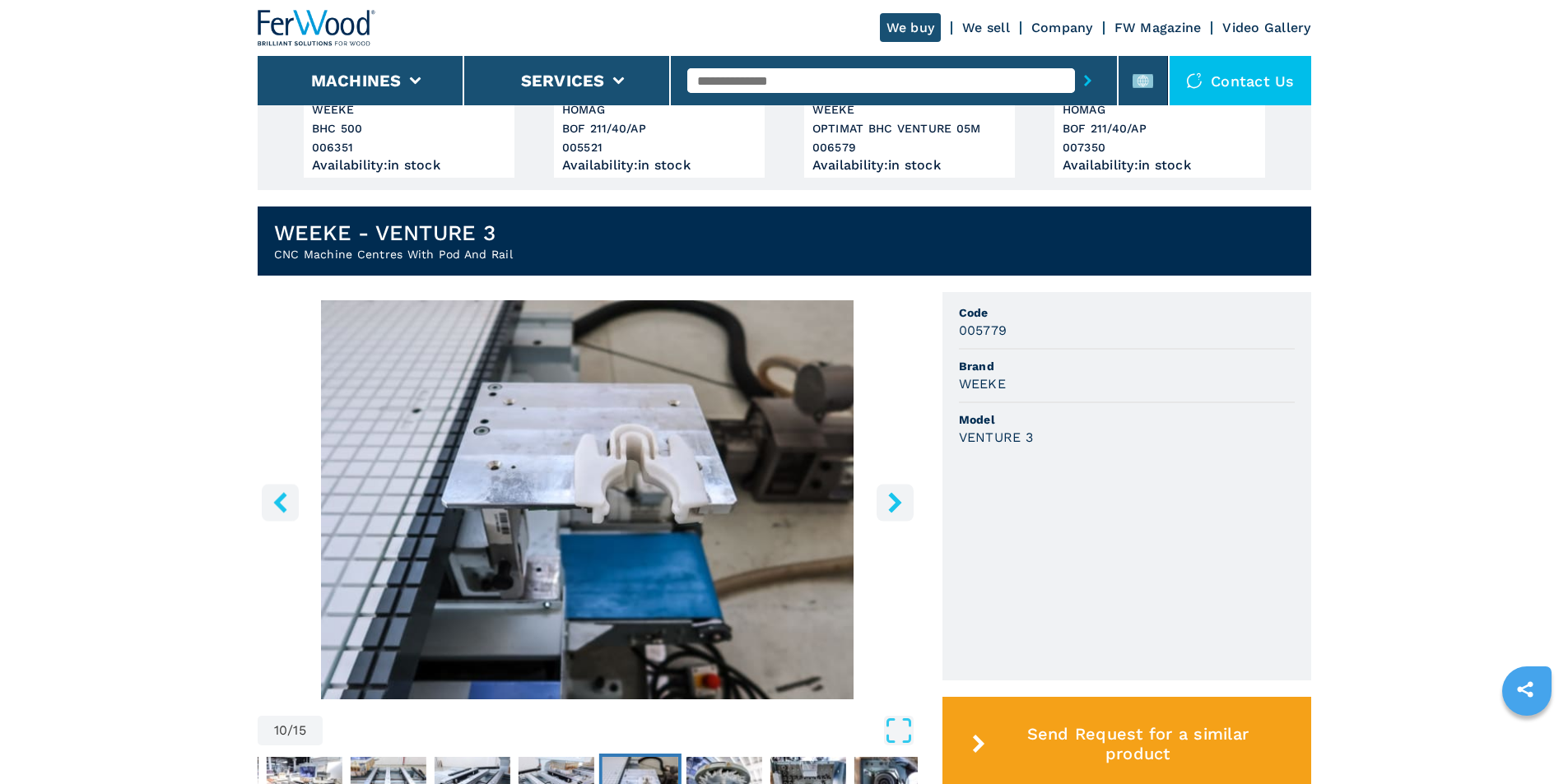
click at [893, 493] on icon "right-button" at bounding box center [895, 503] width 21 height 21
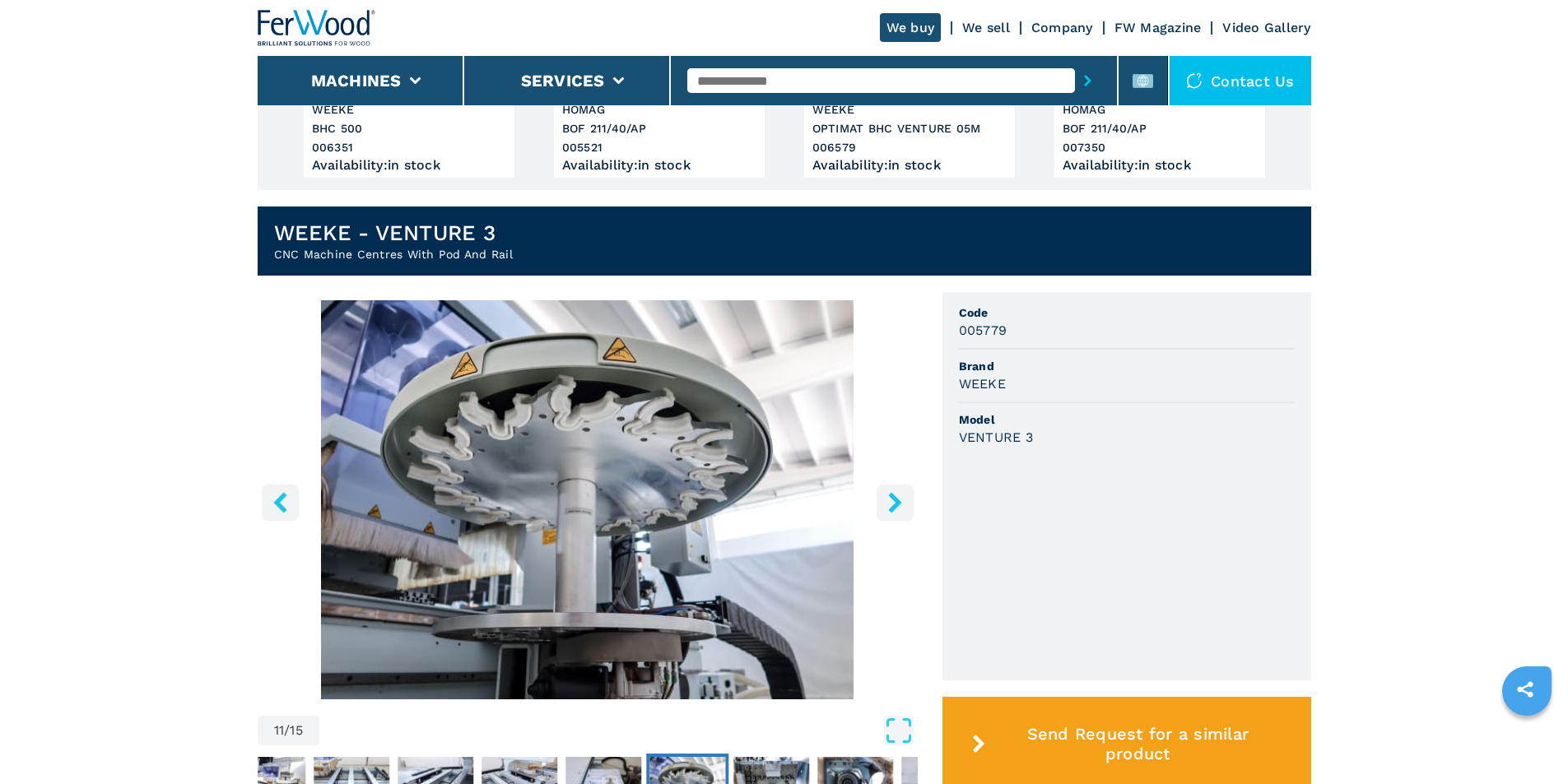
click at [893, 493] on icon "right-button" at bounding box center [895, 503] width 21 height 21
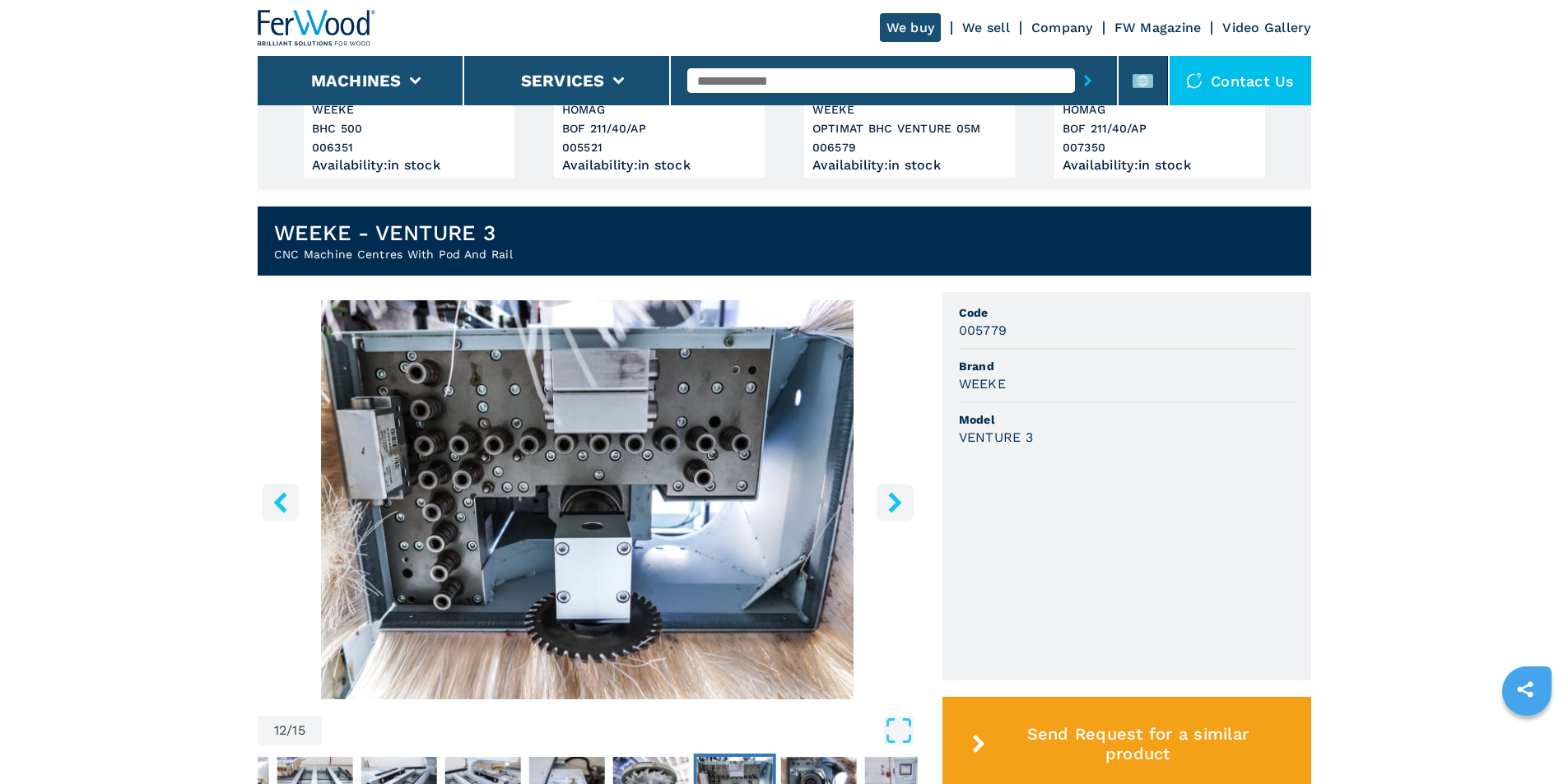
click at [893, 493] on icon "right-button" at bounding box center [895, 503] width 21 height 21
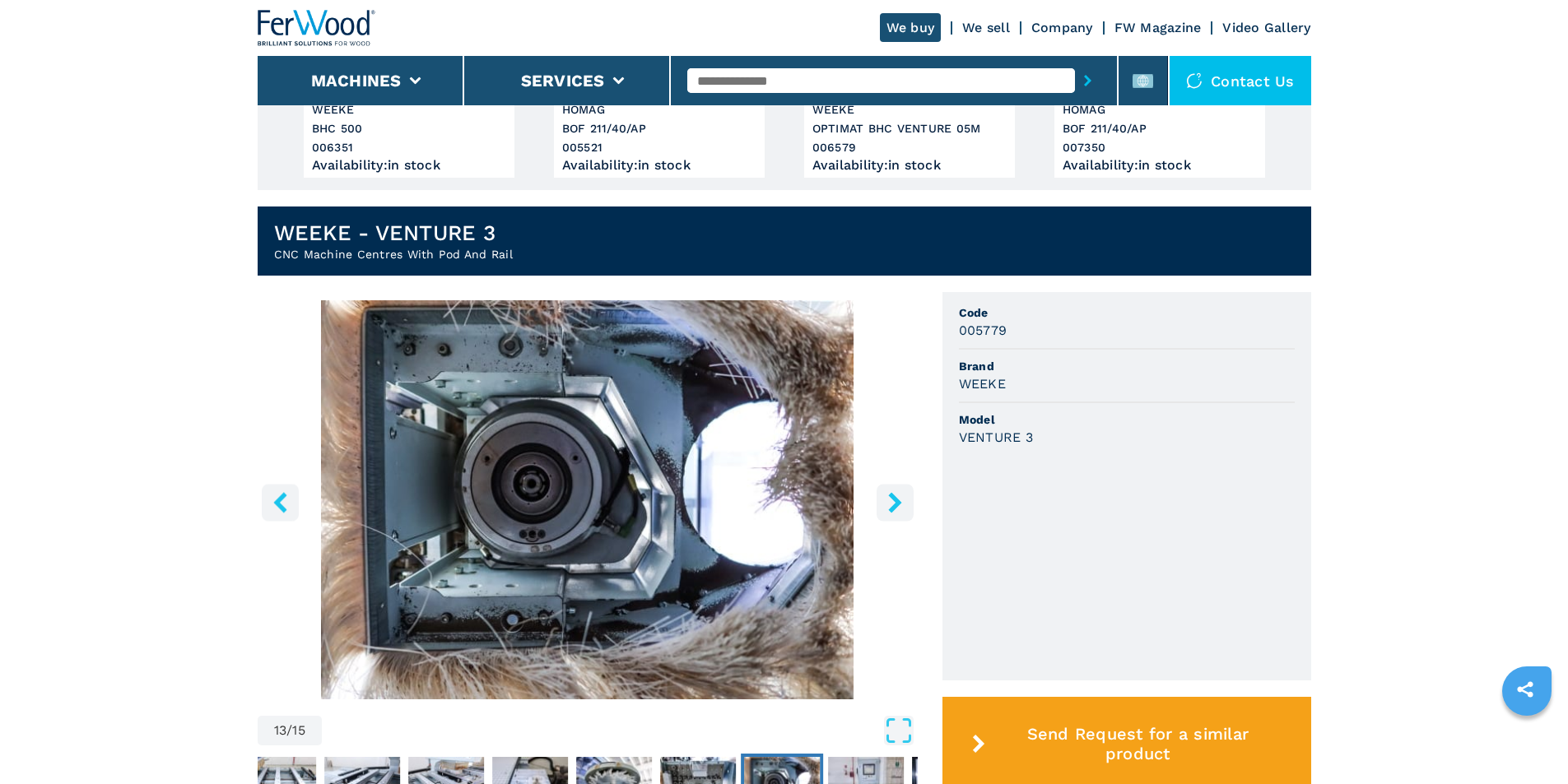
click at [893, 493] on icon "right-button" at bounding box center [895, 503] width 21 height 21
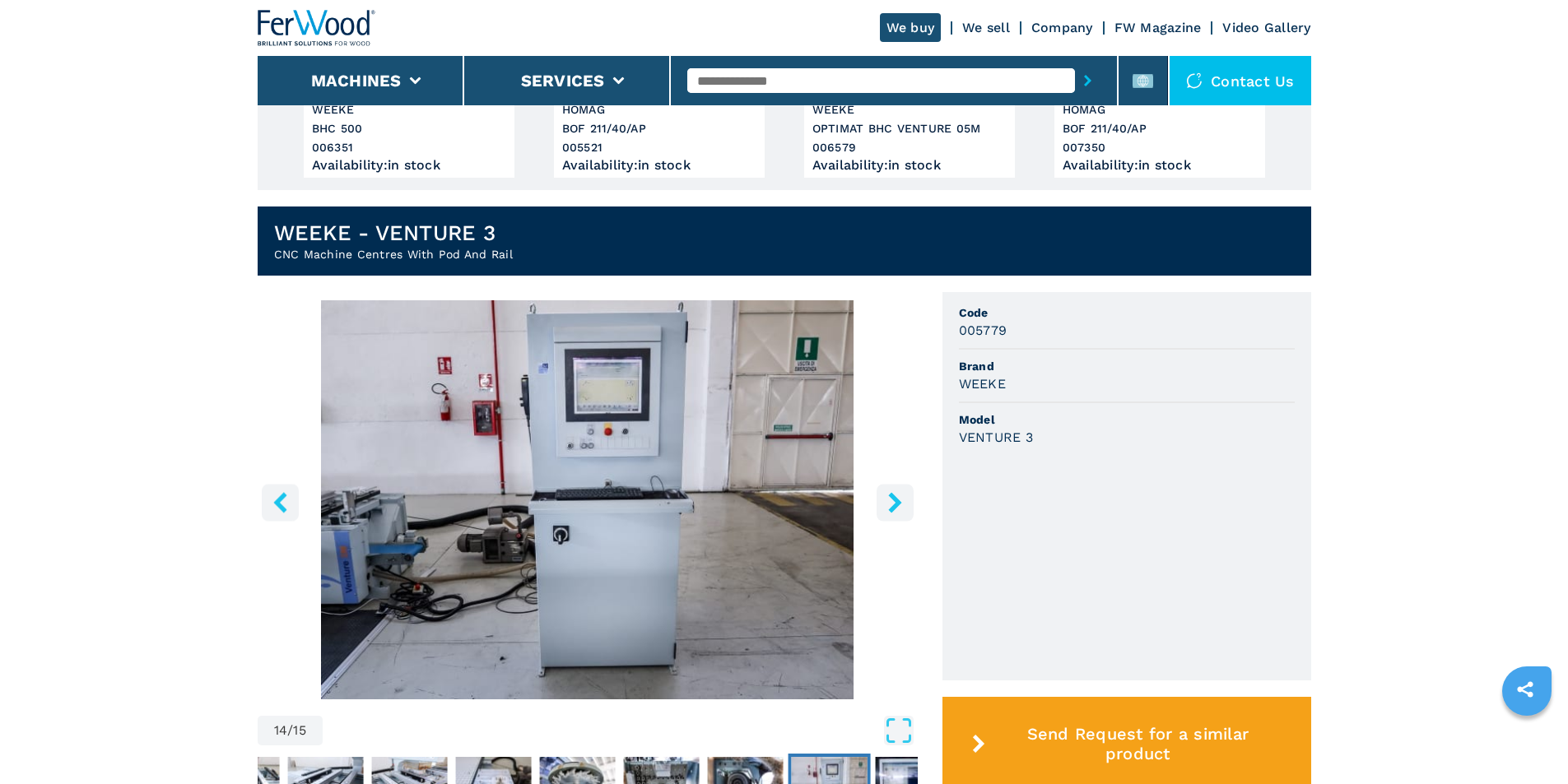
click at [893, 493] on icon "right-button" at bounding box center [895, 503] width 21 height 21
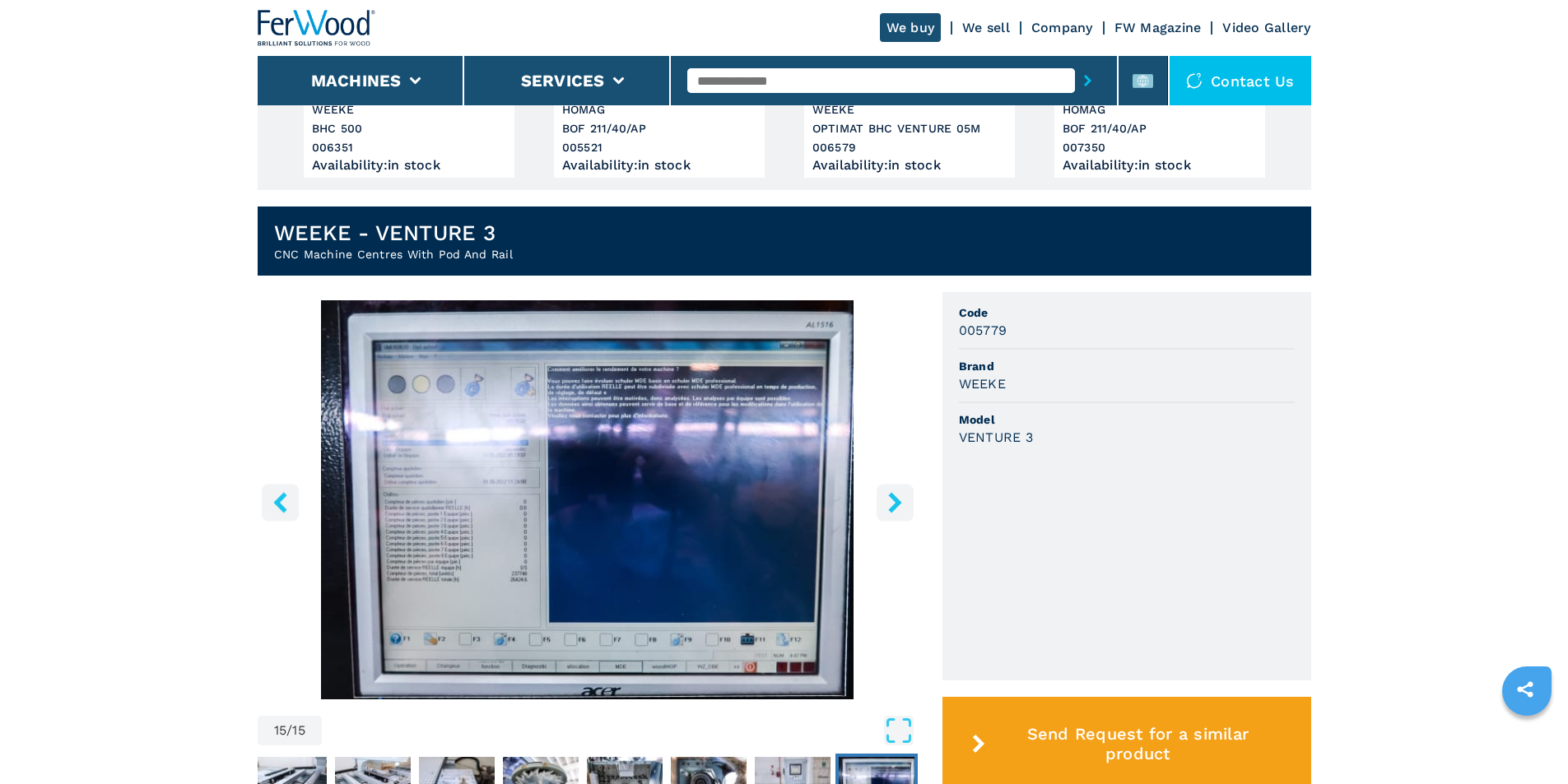
click at [893, 493] on icon "right-button" at bounding box center [895, 503] width 21 height 21
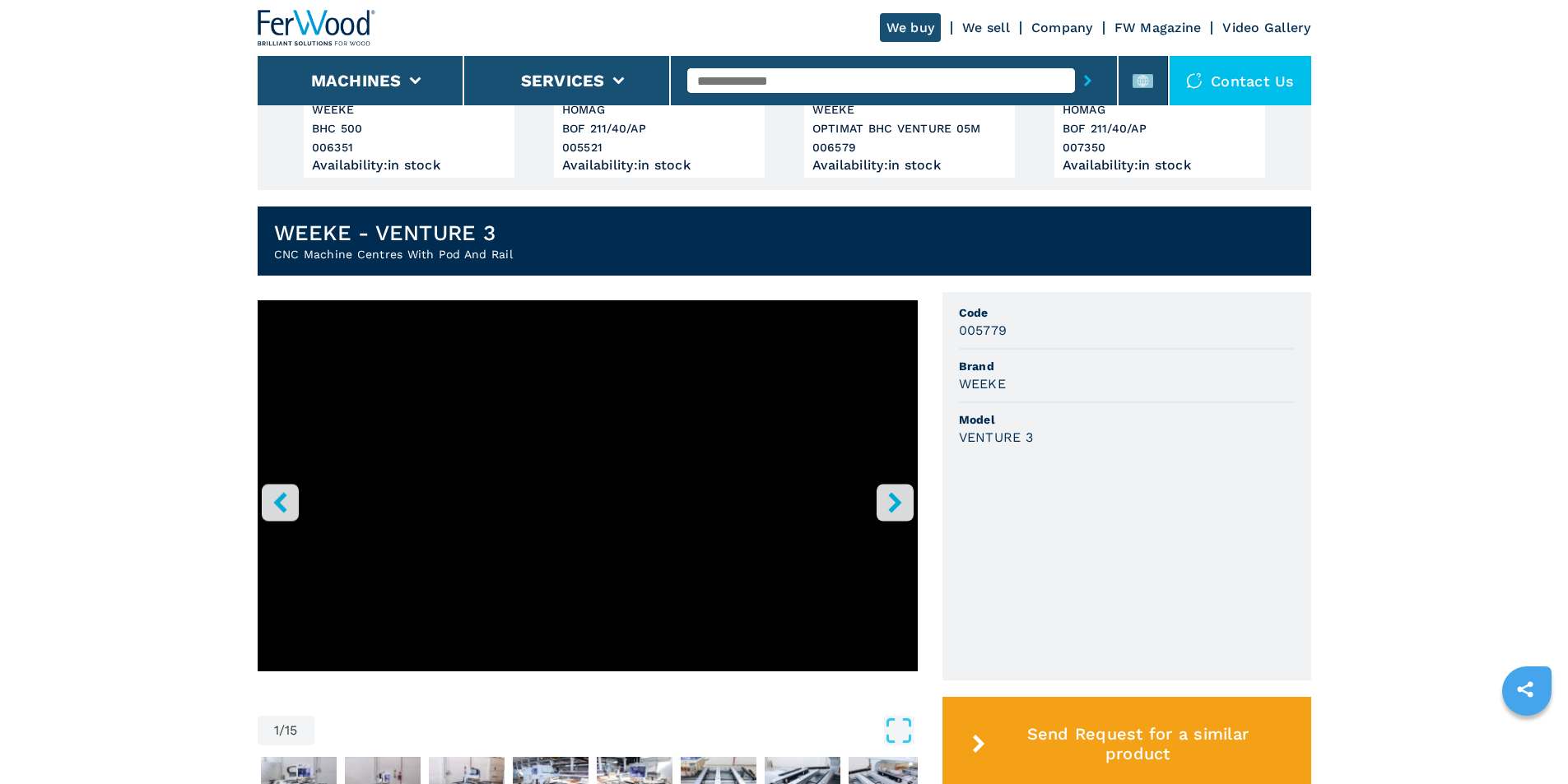
click at [893, 493] on icon "right-button" at bounding box center [895, 503] width 21 height 21
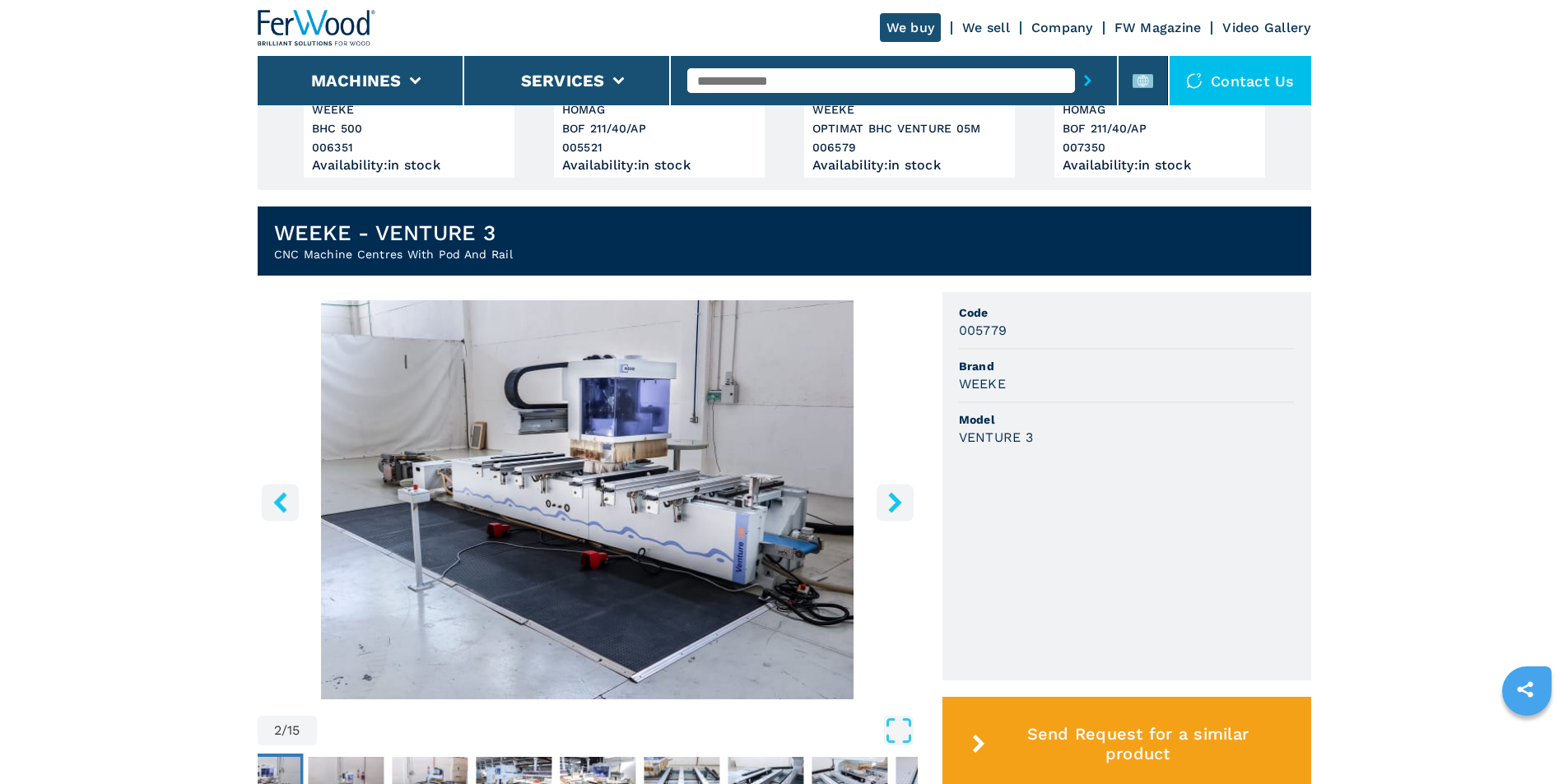
click at [893, 493] on icon "right-button" at bounding box center [895, 503] width 21 height 21
